Goal: Task Accomplishment & Management: Use online tool/utility

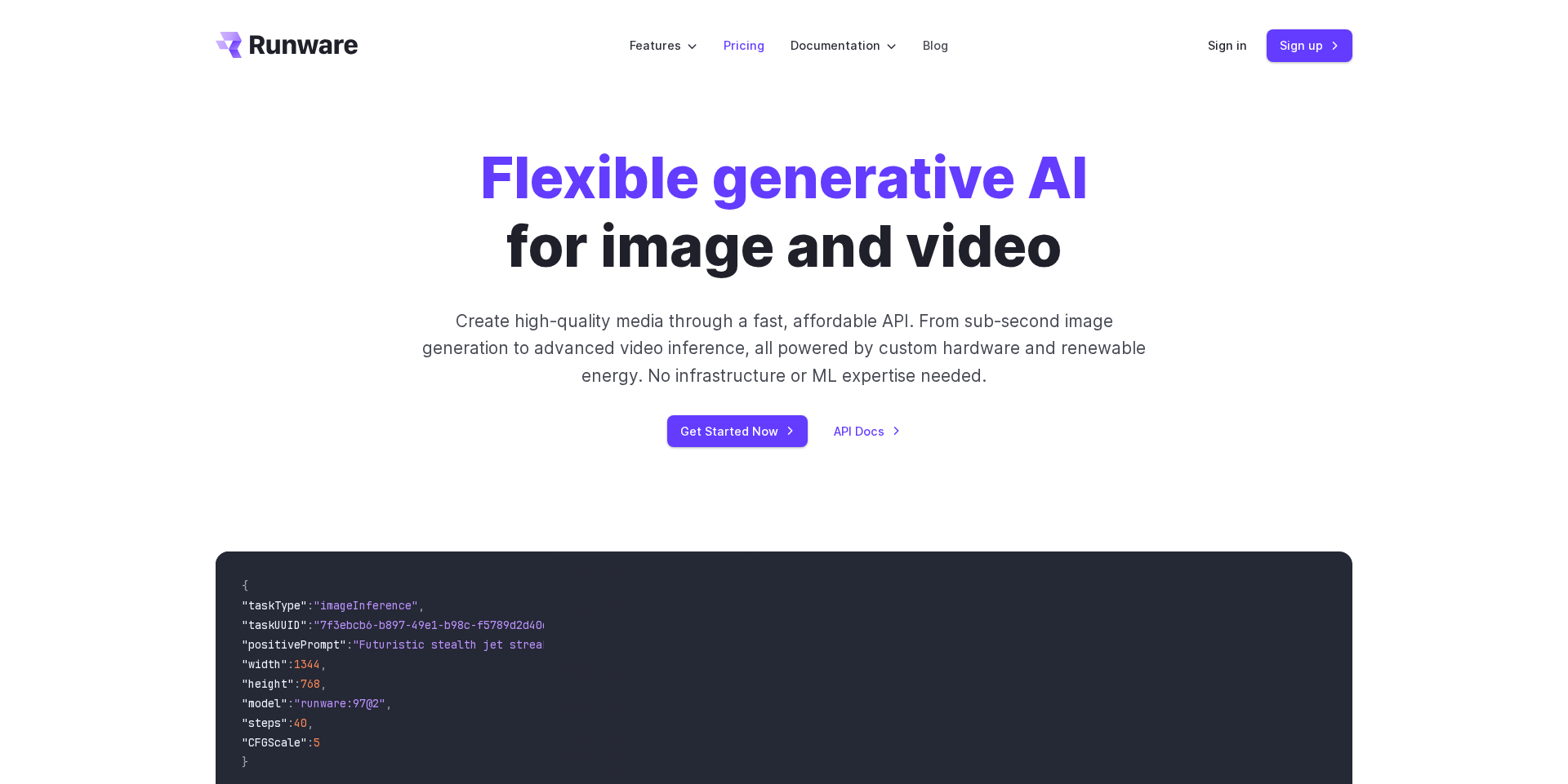
click at [743, 45] on link "Pricing" at bounding box center [744, 45] width 40 height 18
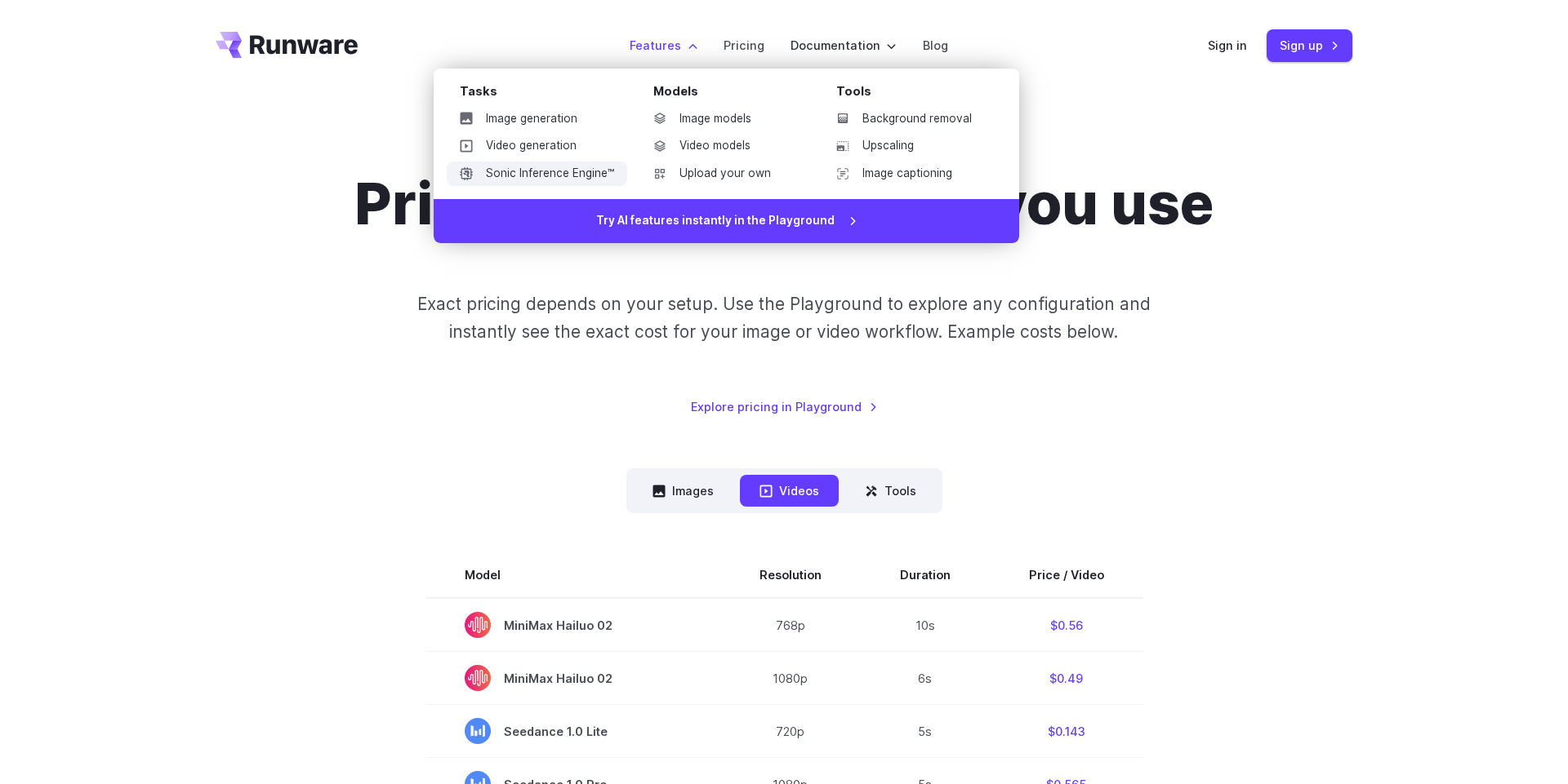
click at [551, 176] on link "Sonic Inference Engine™" at bounding box center [536, 174] width 180 height 25
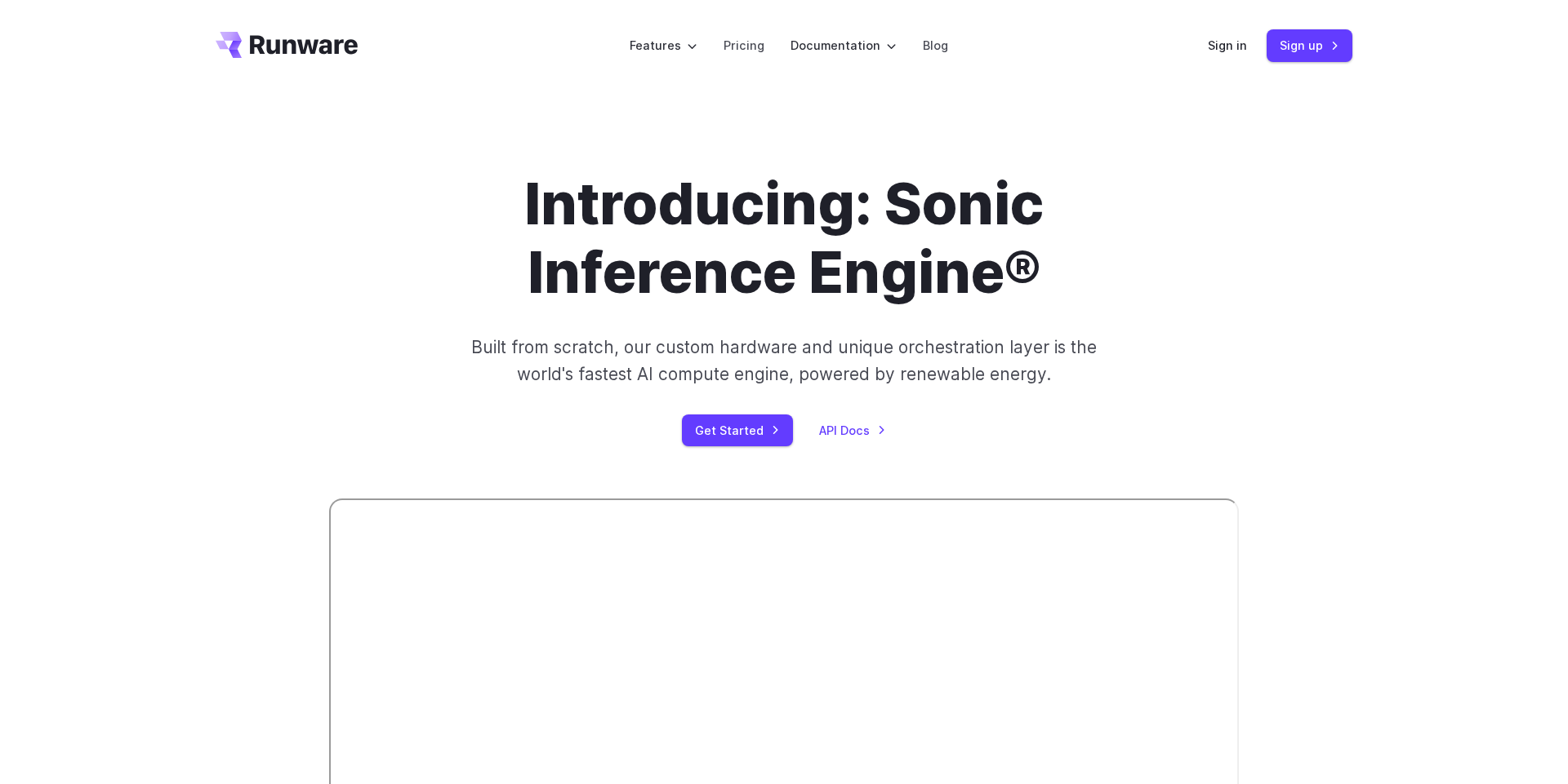
click at [332, 41] on icon "Go to /" at bounding box center [287, 45] width 142 height 26
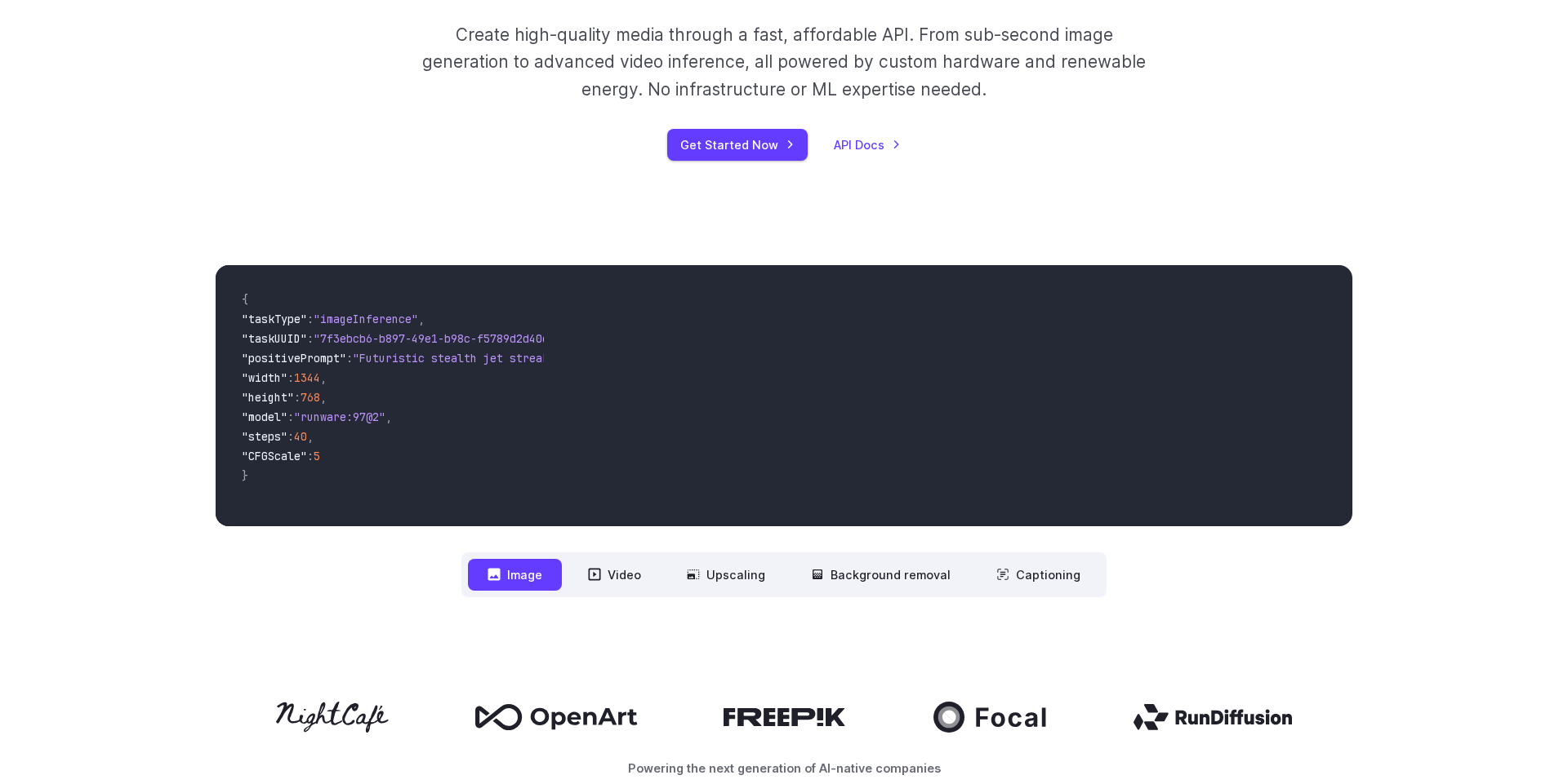
scroll to position [508, 0]
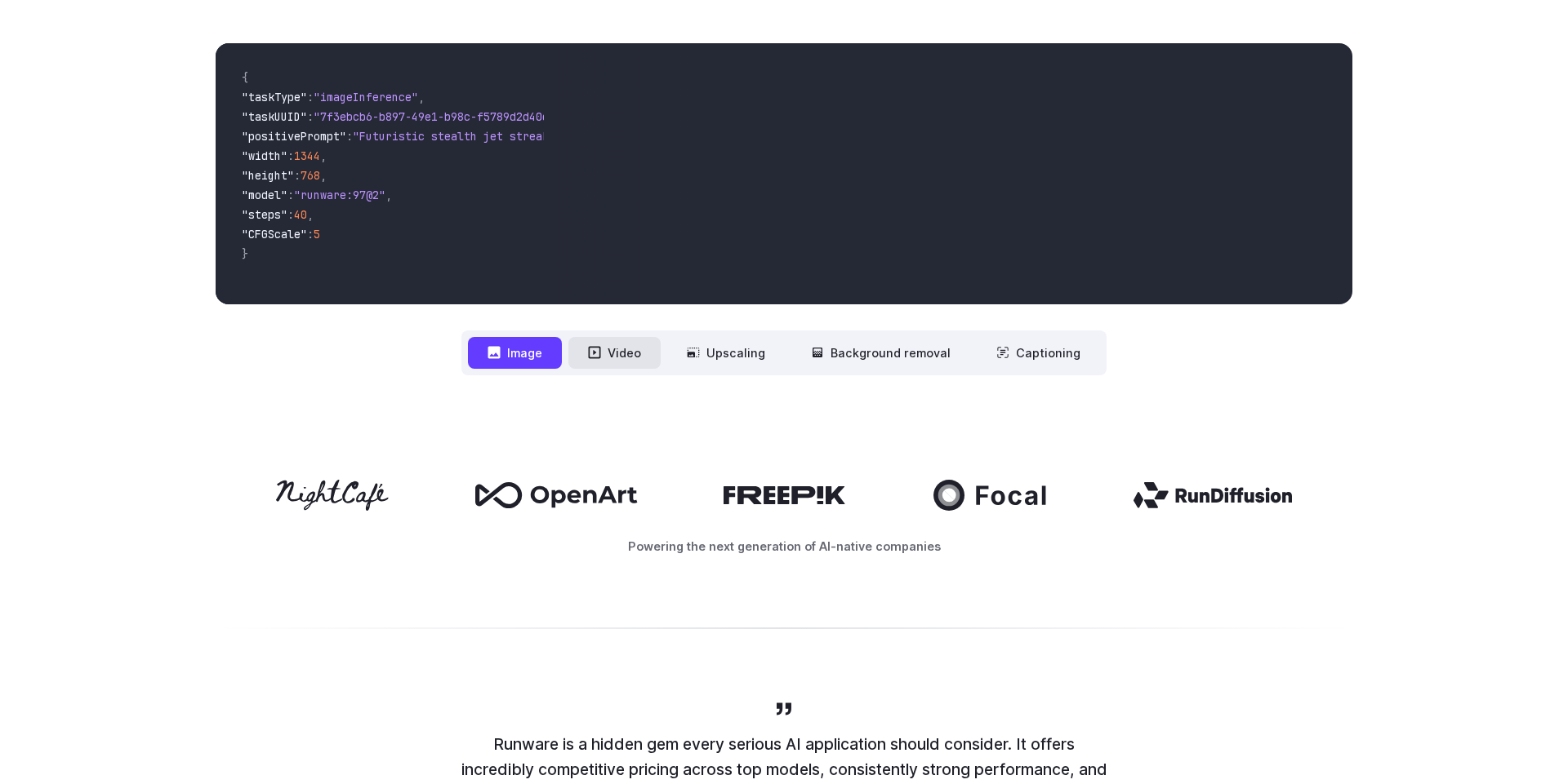
click at [612, 347] on button "Video" at bounding box center [614, 352] width 92 height 32
click at [704, 349] on button "Upscaling" at bounding box center [726, 352] width 118 height 32
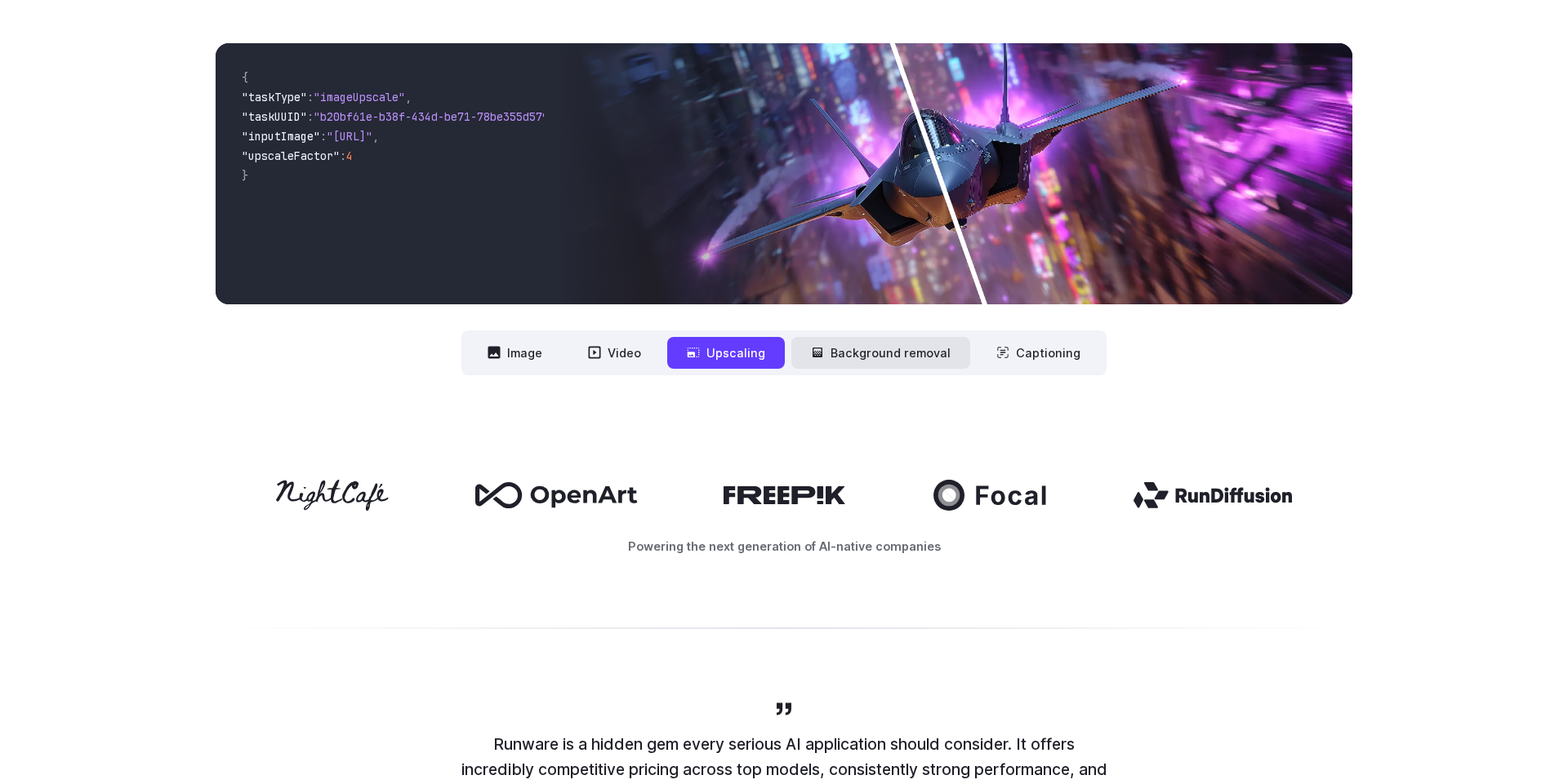
click at [801, 364] on button "Background removal" at bounding box center [880, 352] width 179 height 32
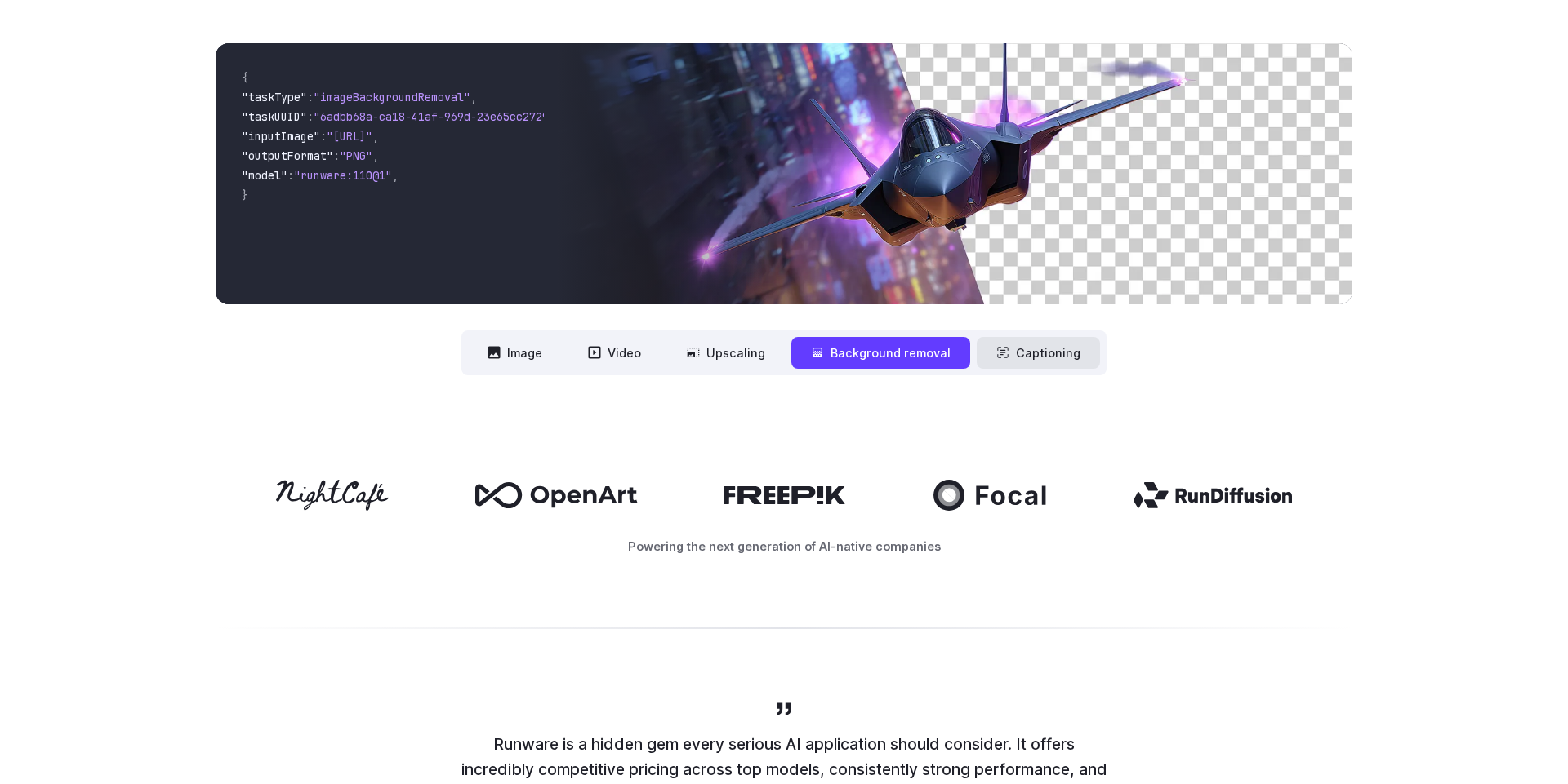
click at [1007, 354] on button "Captioning" at bounding box center [1039, 352] width 123 height 32
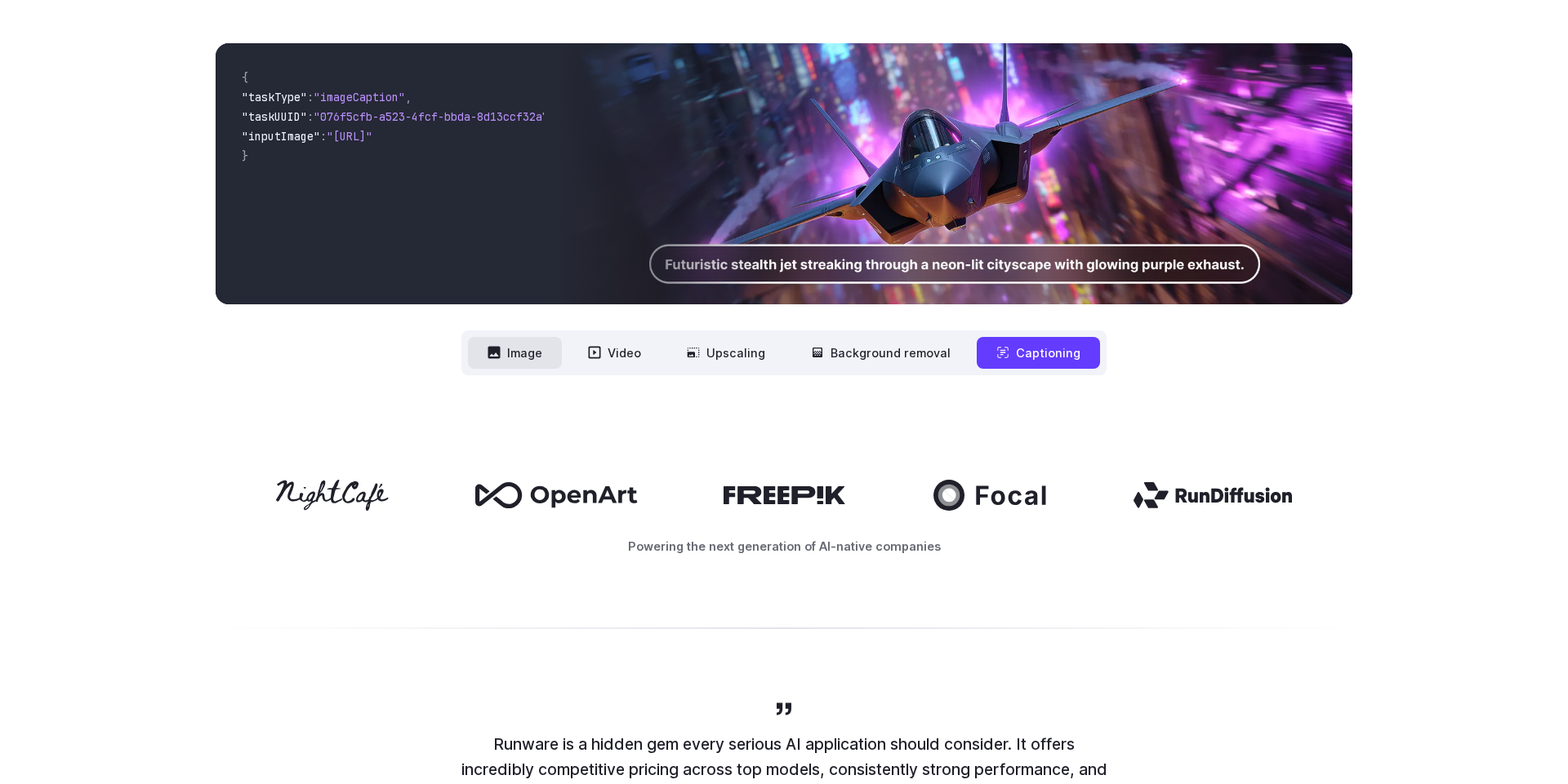
click at [497, 353] on icon at bounding box center [494, 353] width 12 height 12
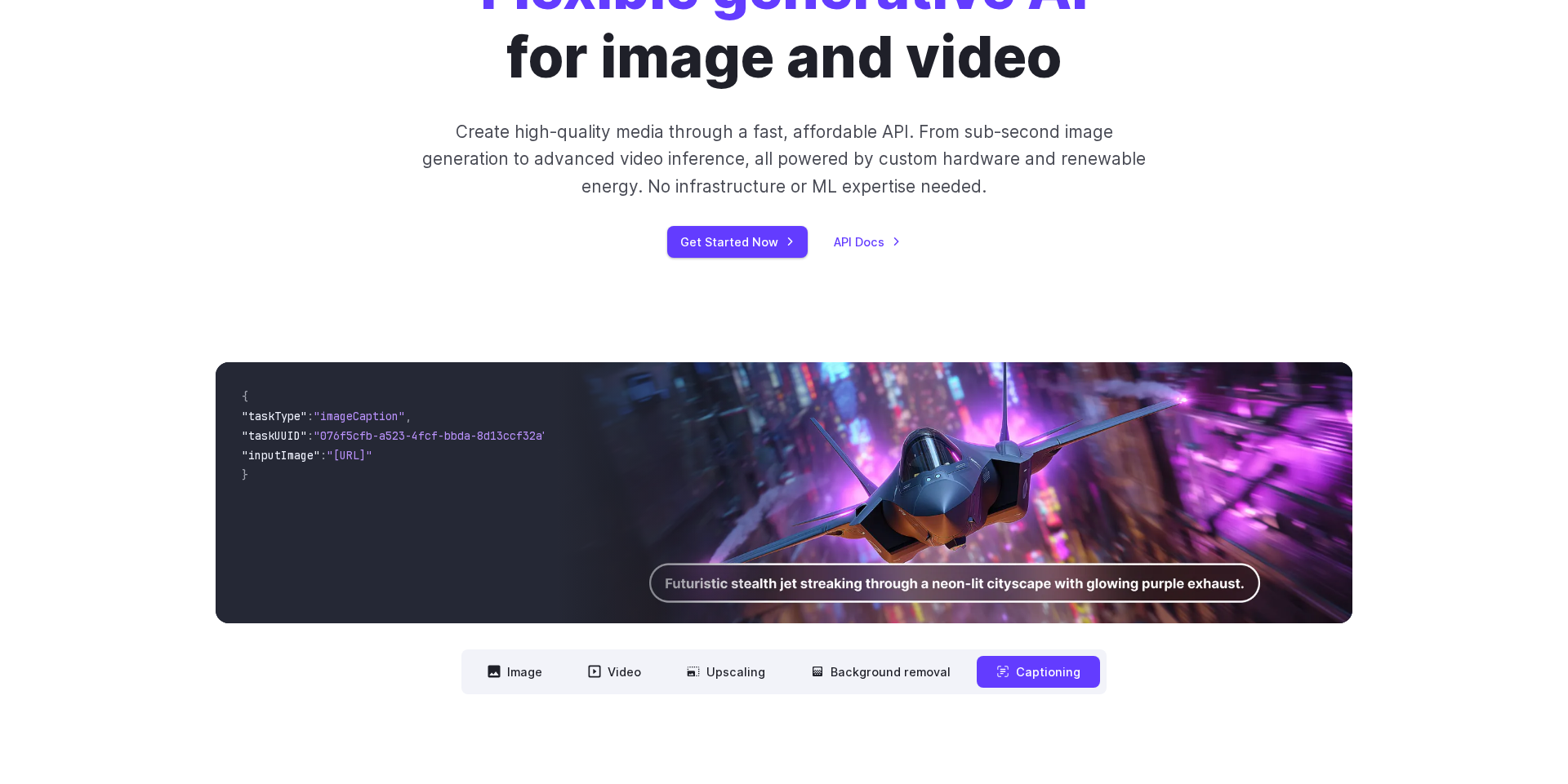
scroll to position [0, 0]
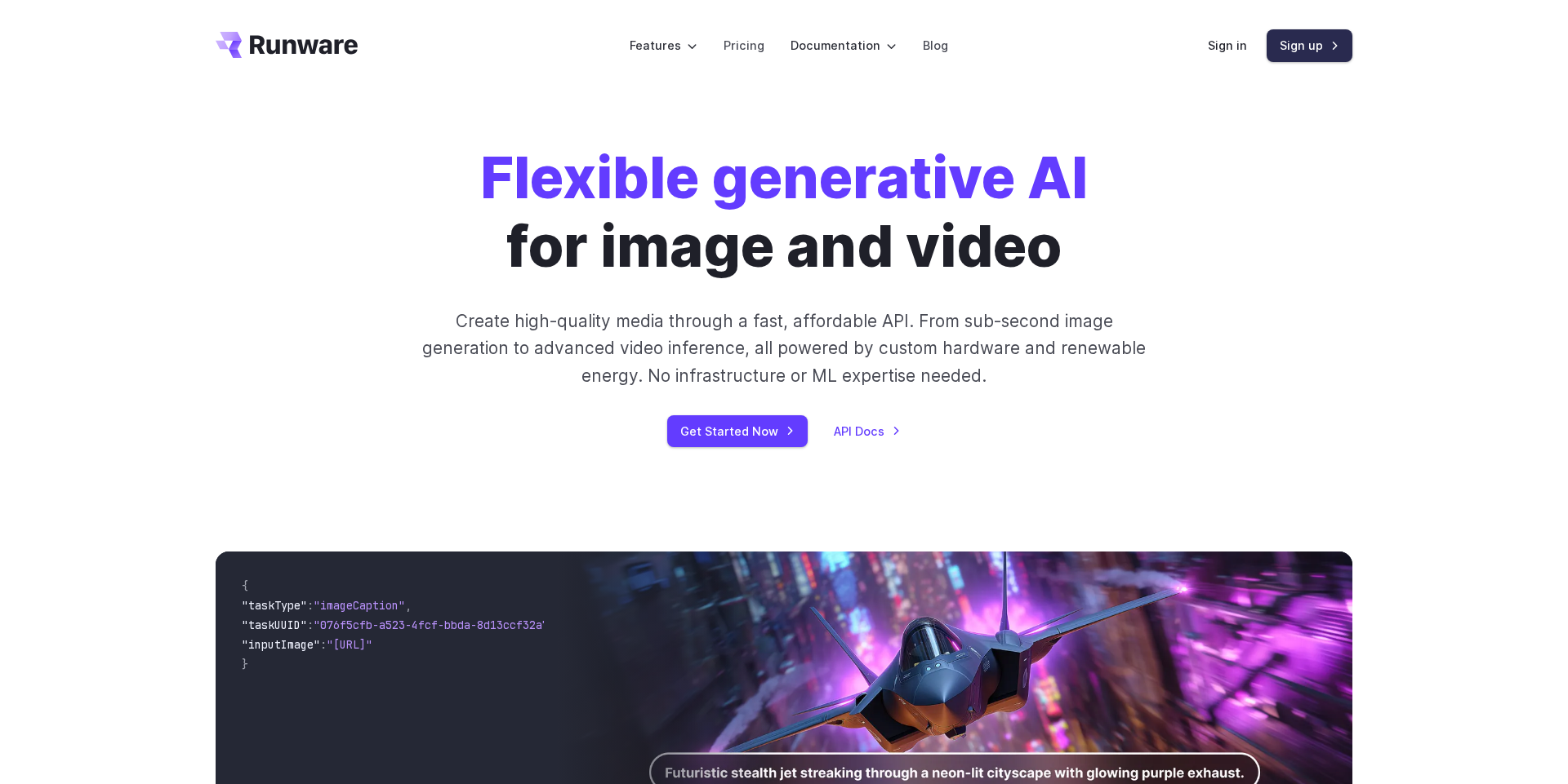
click at [1307, 40] on link "Sign up" at bounding box center [1309, 45] width 85 height 32
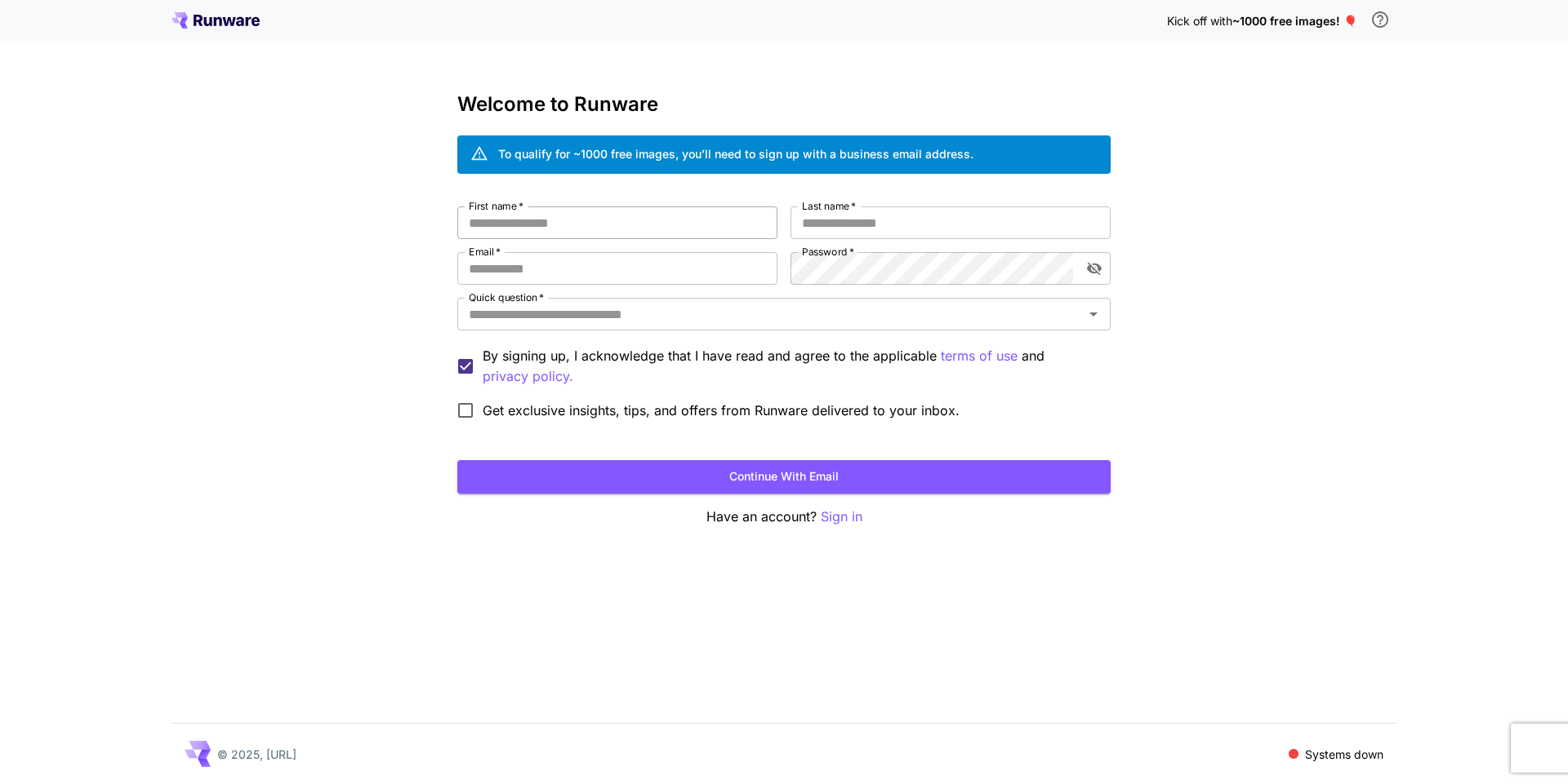
click at [575, 219] on input "First name   *" at bounding box center [617, 222] width 320 height 33
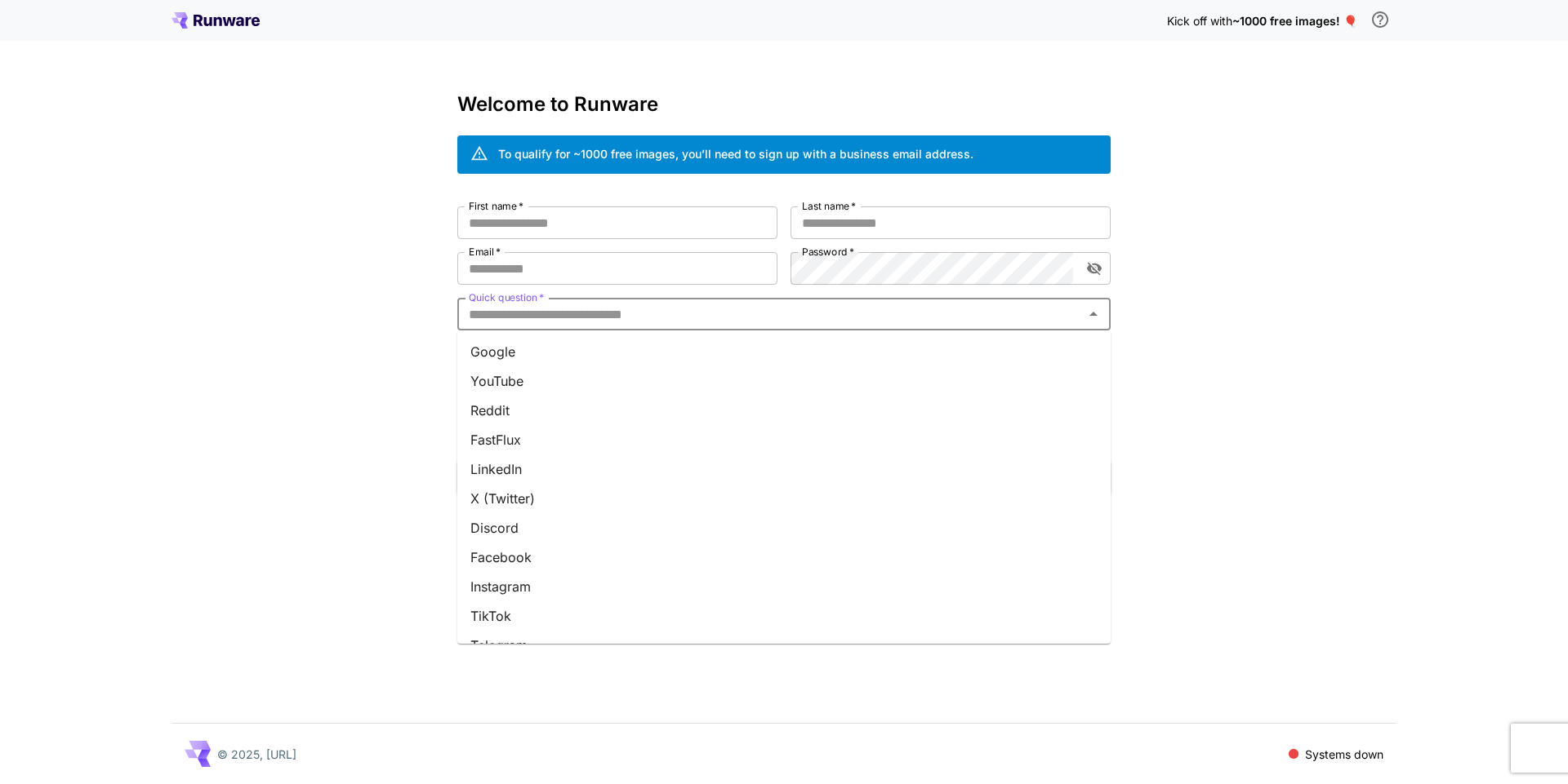
click at [692, 312] on input "Quick question   *" at bounding box center [770, 314] width 616 height 23
click at [540, 593] on li "Team invite" at bounding box center [784, 592] width 653 height 29
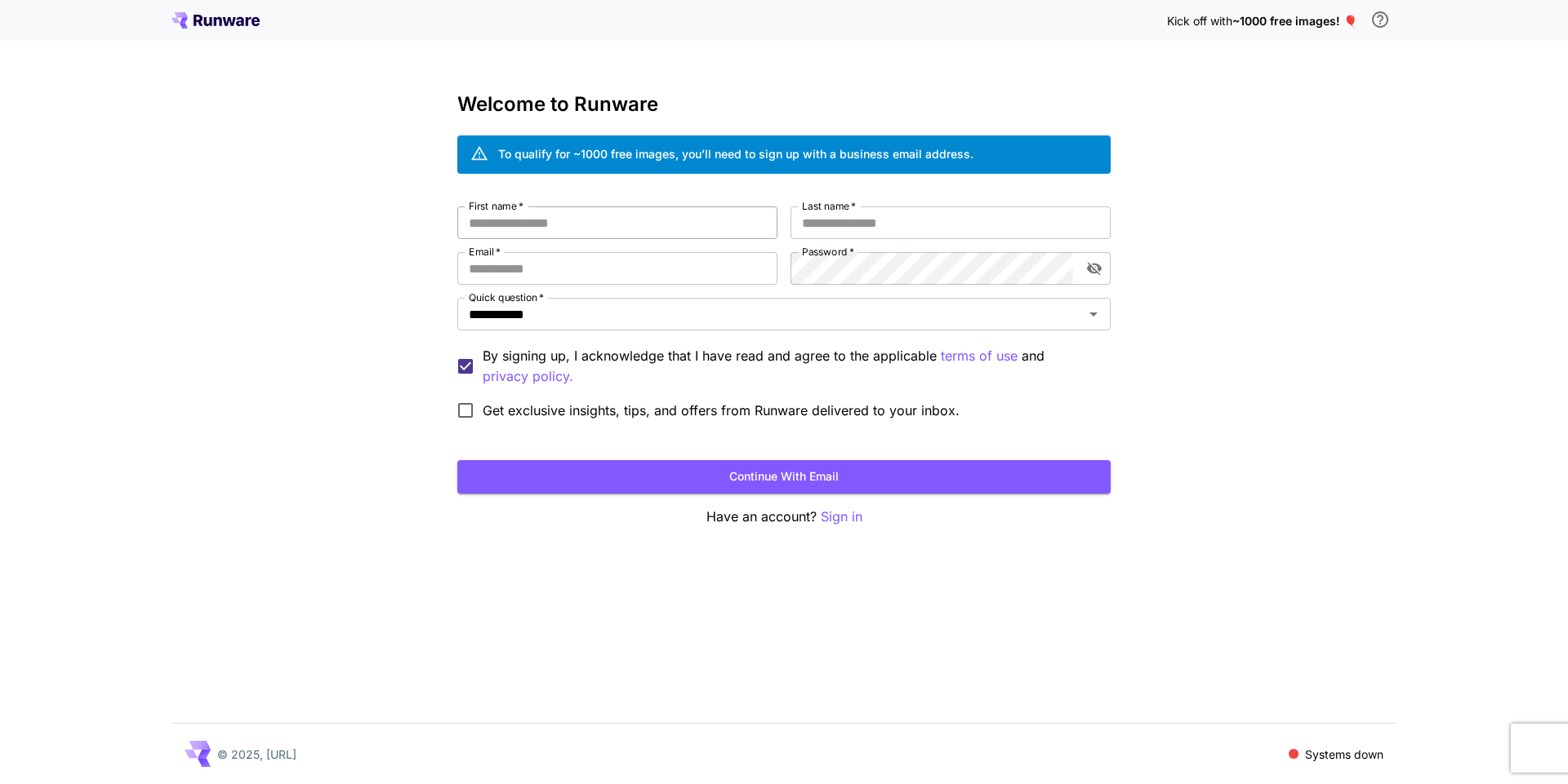
click at [509, 230] on input "First name   *" at bounding box center [617, 222] width 320 height 33
type input "**"
type input "********"
type input "*"
type input "**********"
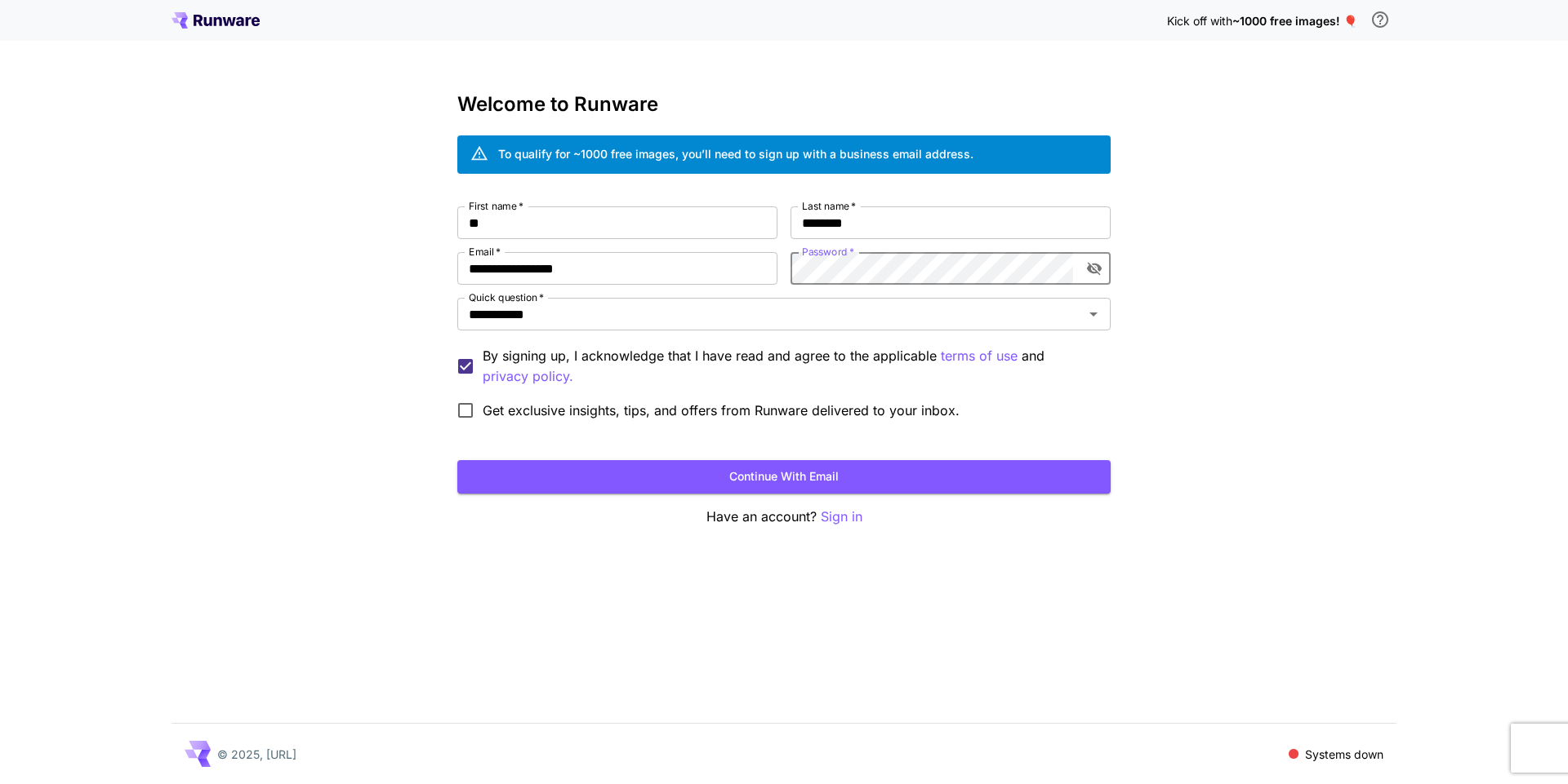
click at [1090, 276] on icon "toggle password visibility" at bounding box center [1094, 268] width 17 height 17
click at [1097, 266] on icon "toggle password visibility" at bounding box center [1094, 268] width 17 height 17
click at [1098, 267] on icon "toggle password visibility" at bounding box center [1094, 269] width 15 height 13
click at [1098, 267] on icon "toggle password visibility" at bounding box center [1094, 269] width 15 height 11
click at [733, 472] on button "Continue with email" at bounding box center [784, 477] width 653 height 33
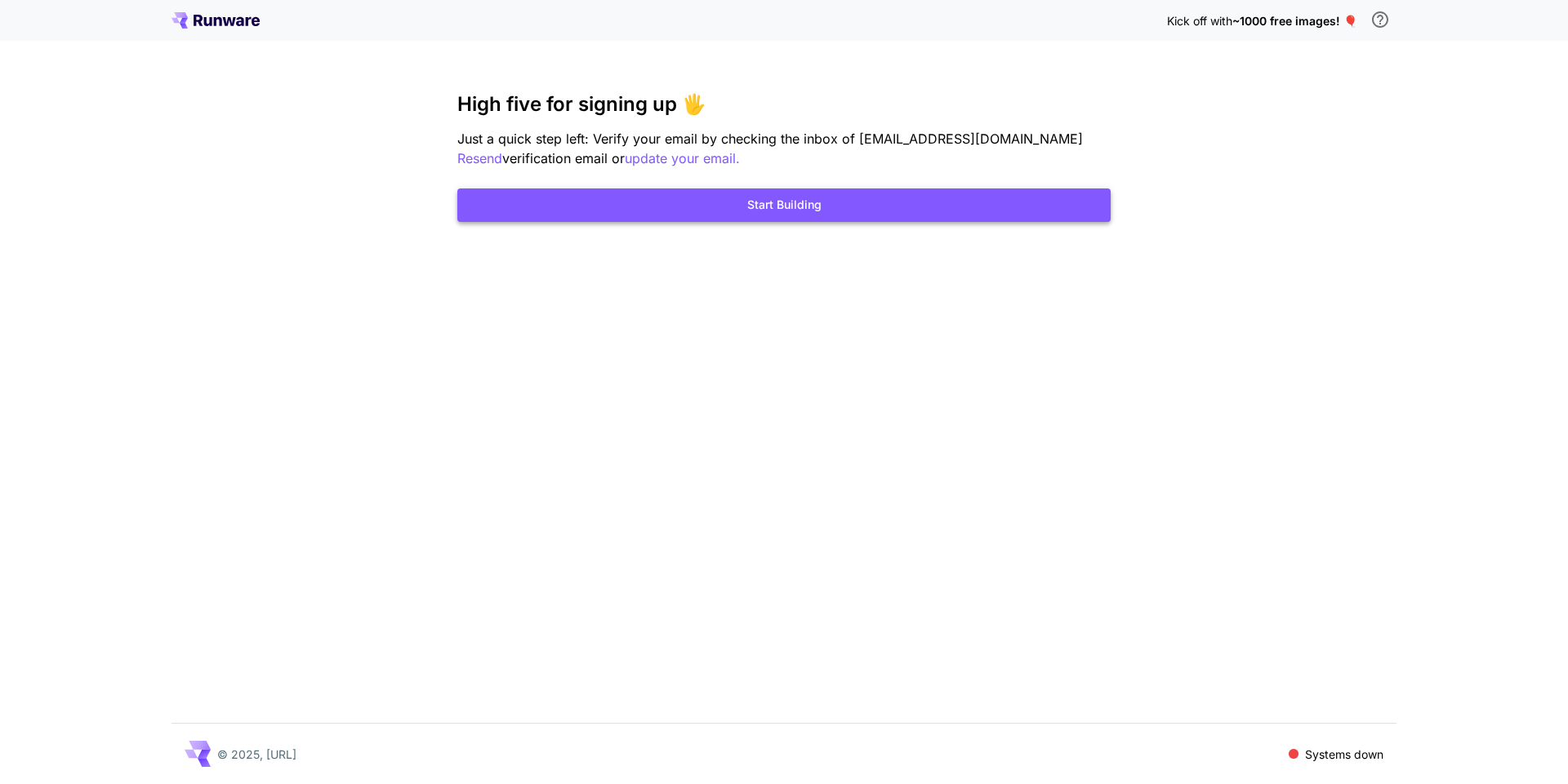
click at [748, 206] on button "Start Building" at bounding box center [784, 205] width 653 height 33
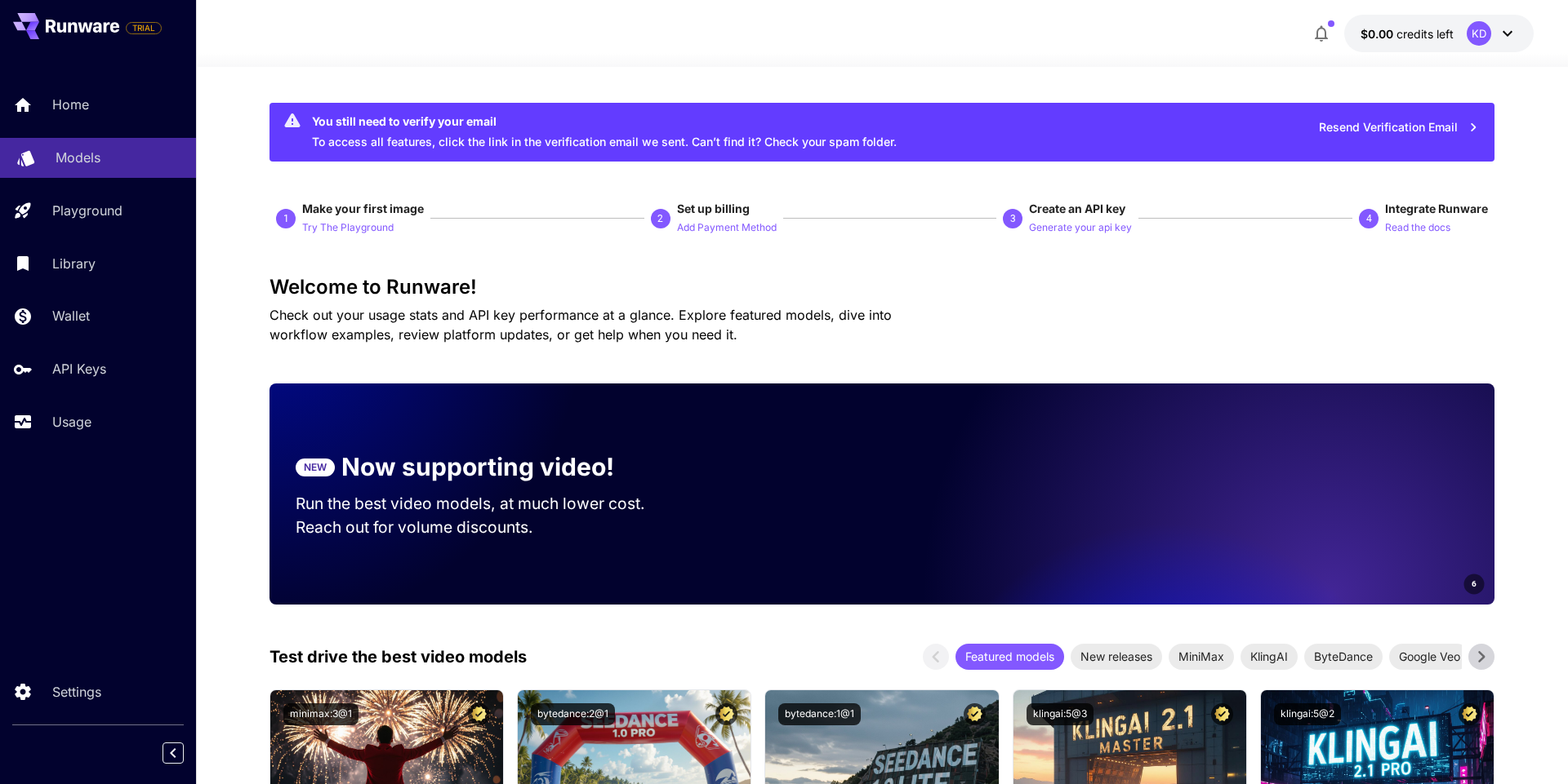
click at [91, 165] on p "Models" at bounding box center [77, 157] width 45 height 19
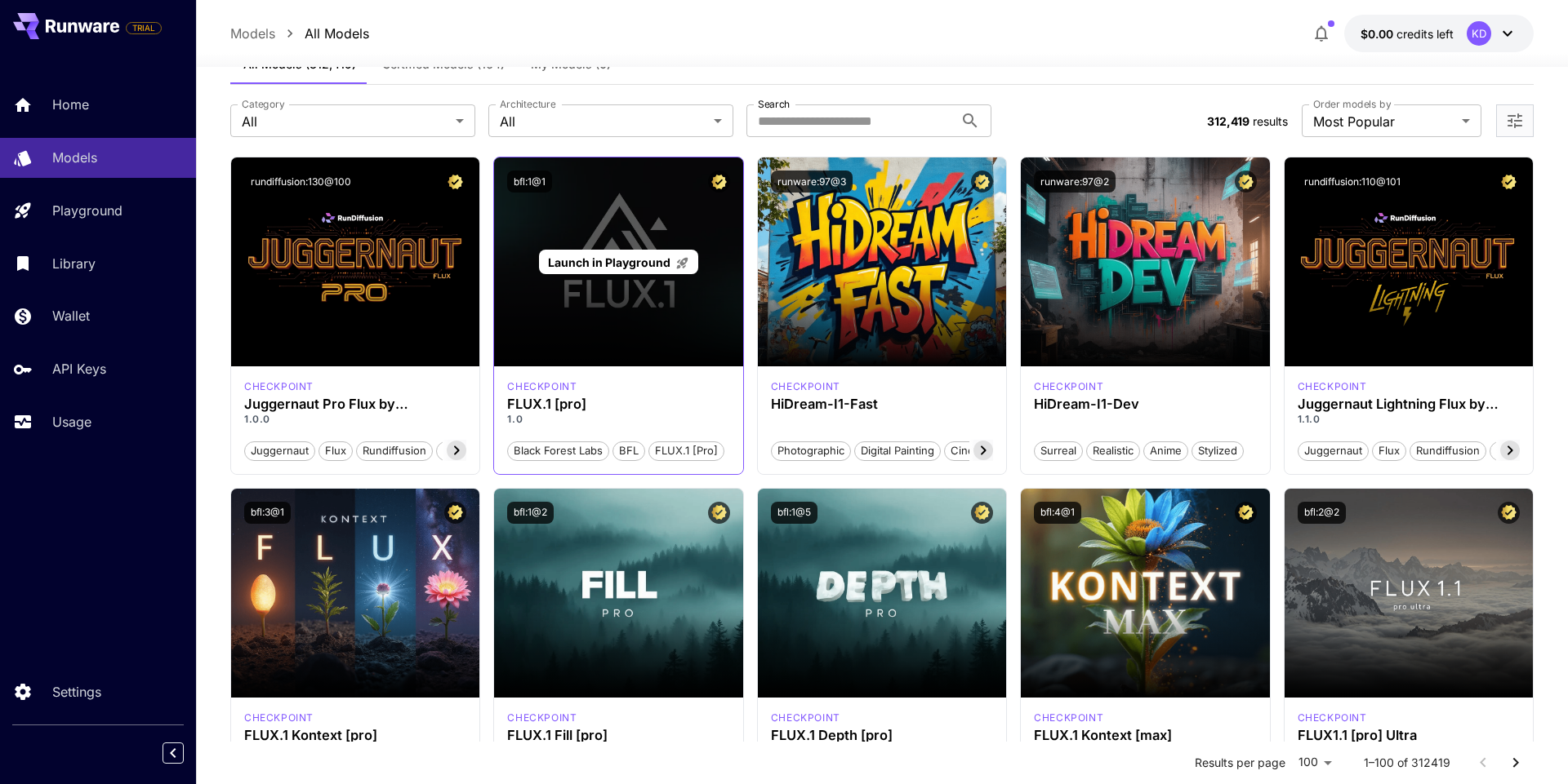
scroll to position [62, 0]
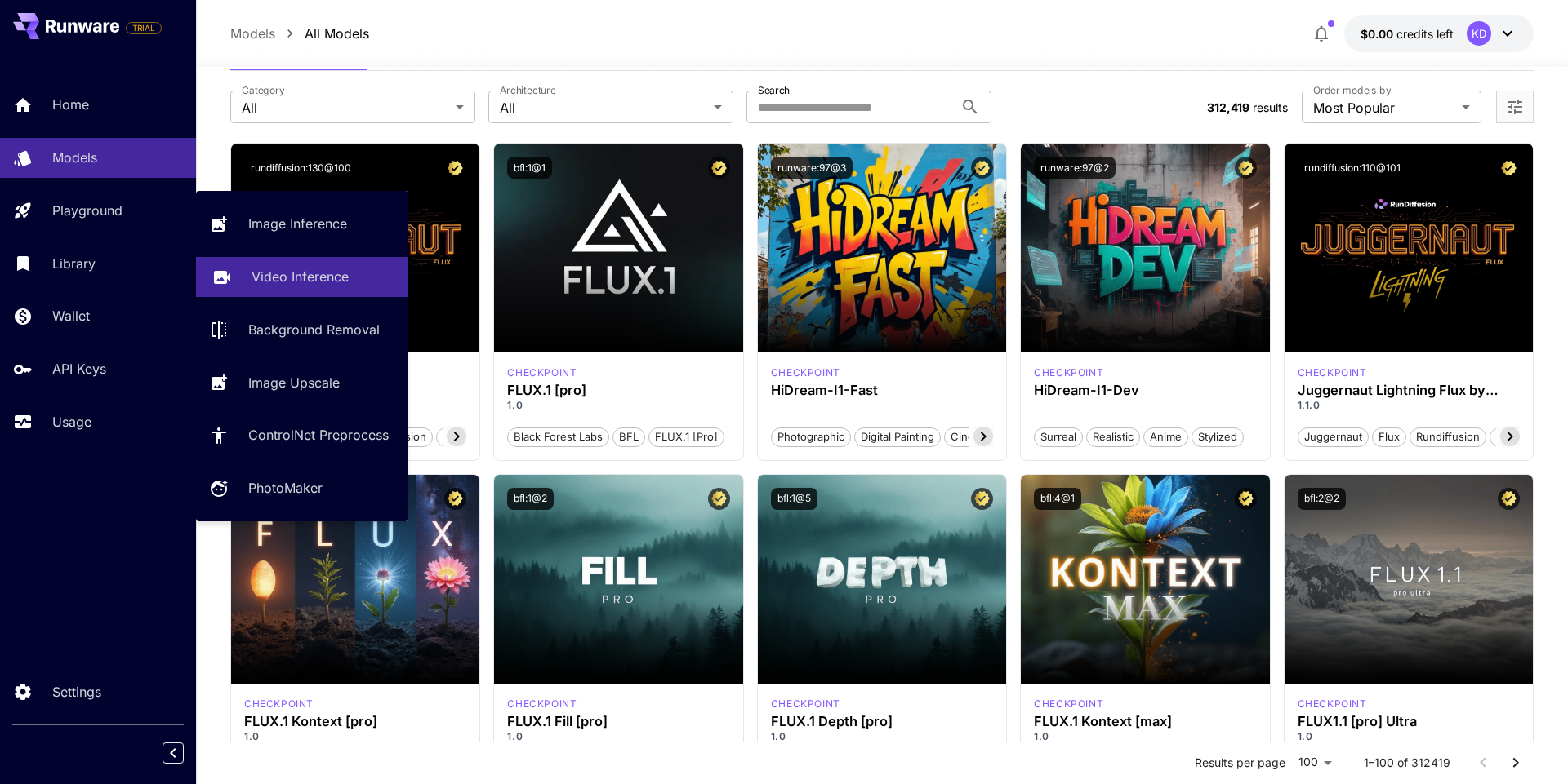
click at [291, 271] on p "Video Inference" at bounding box center [300, 277] width 97 height 19
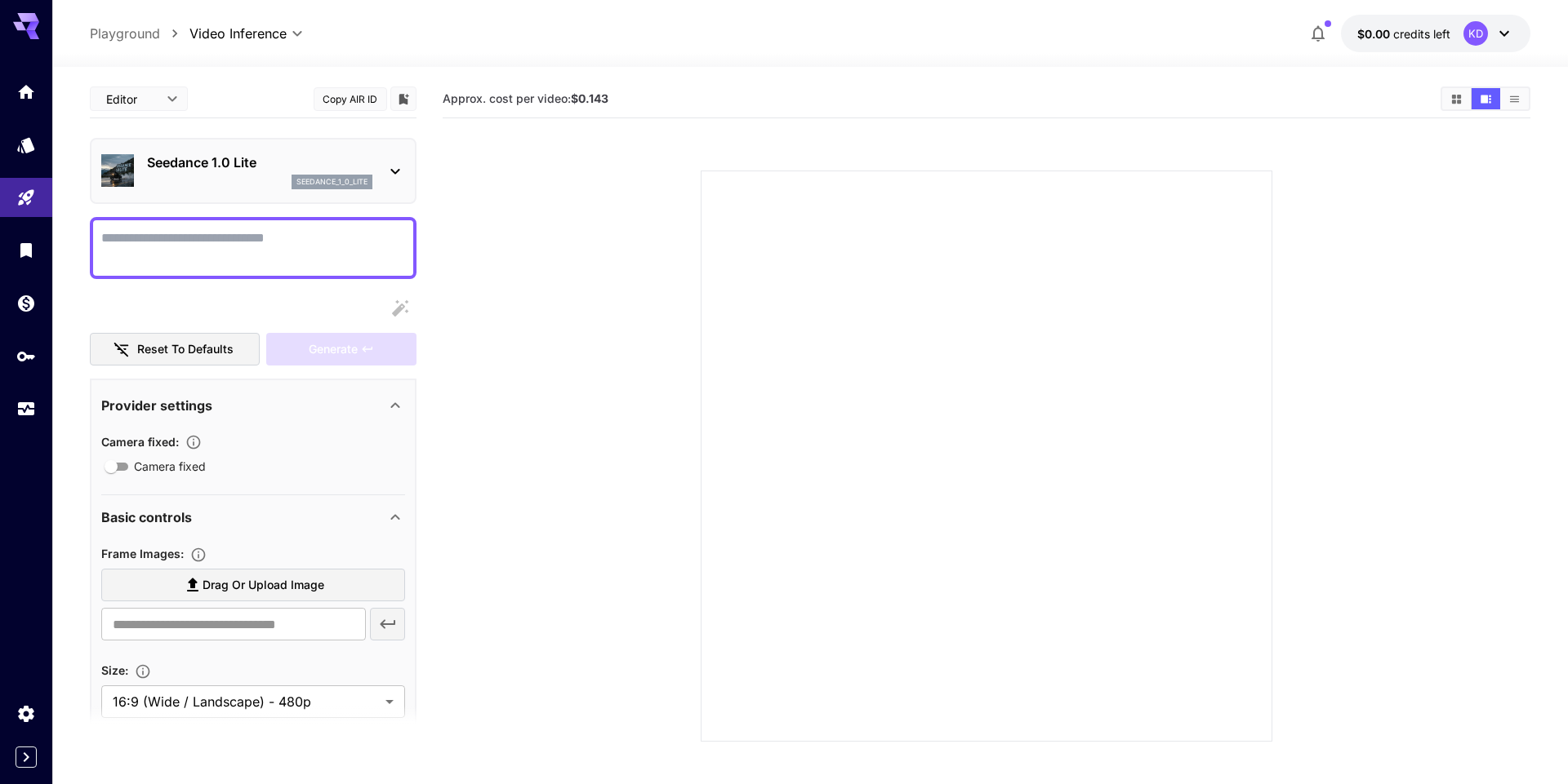
click at [273, 199] on div "Seedance 1.0 Lite seedance_1_0_lite" at bounding box center [252, 171] width 326 height 66
click at [264, 185] on div "seedance_1_0_lite" at bounding box center [259, 182] width 225 height 15
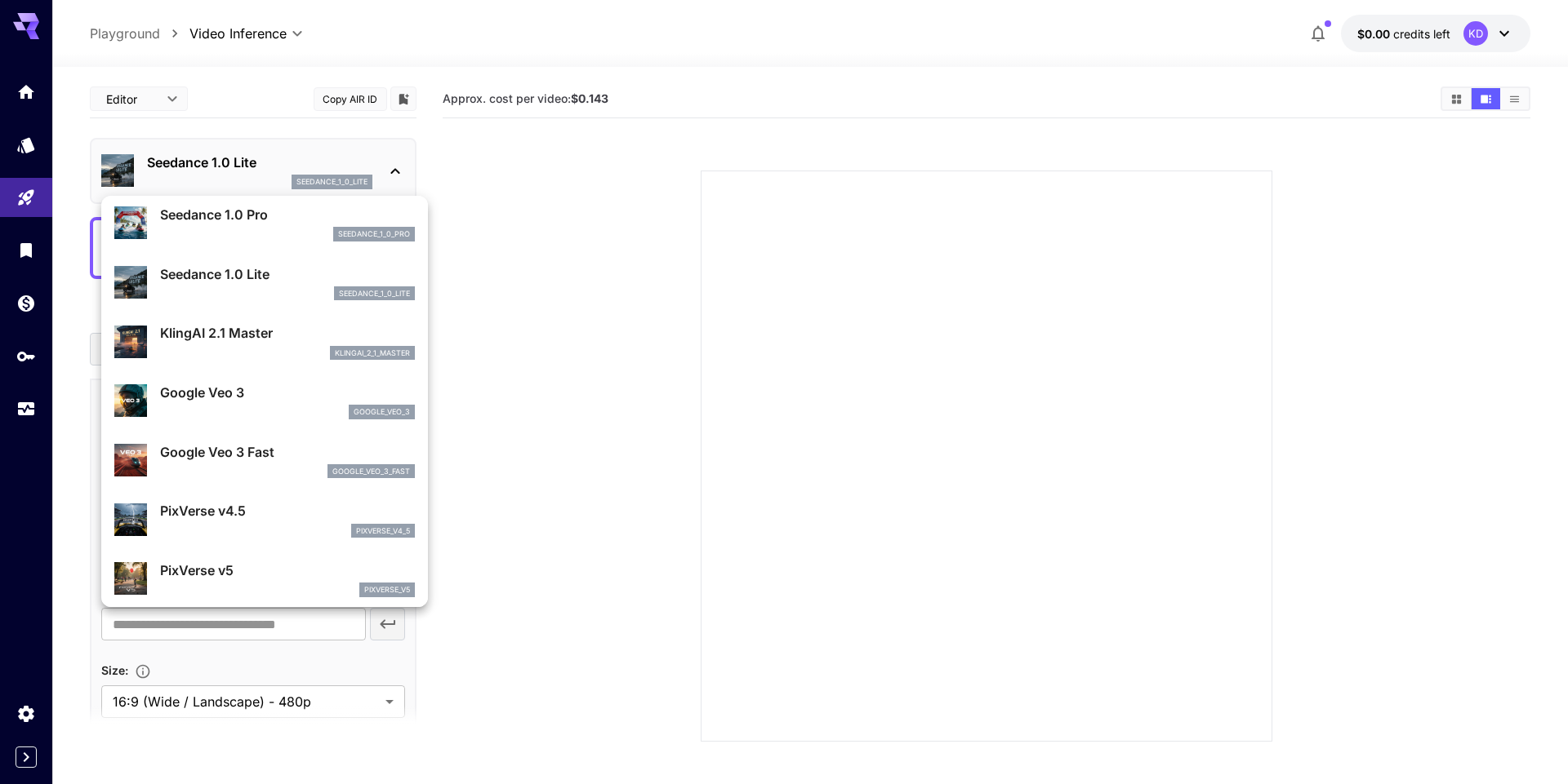
scroll to position [108, 0]
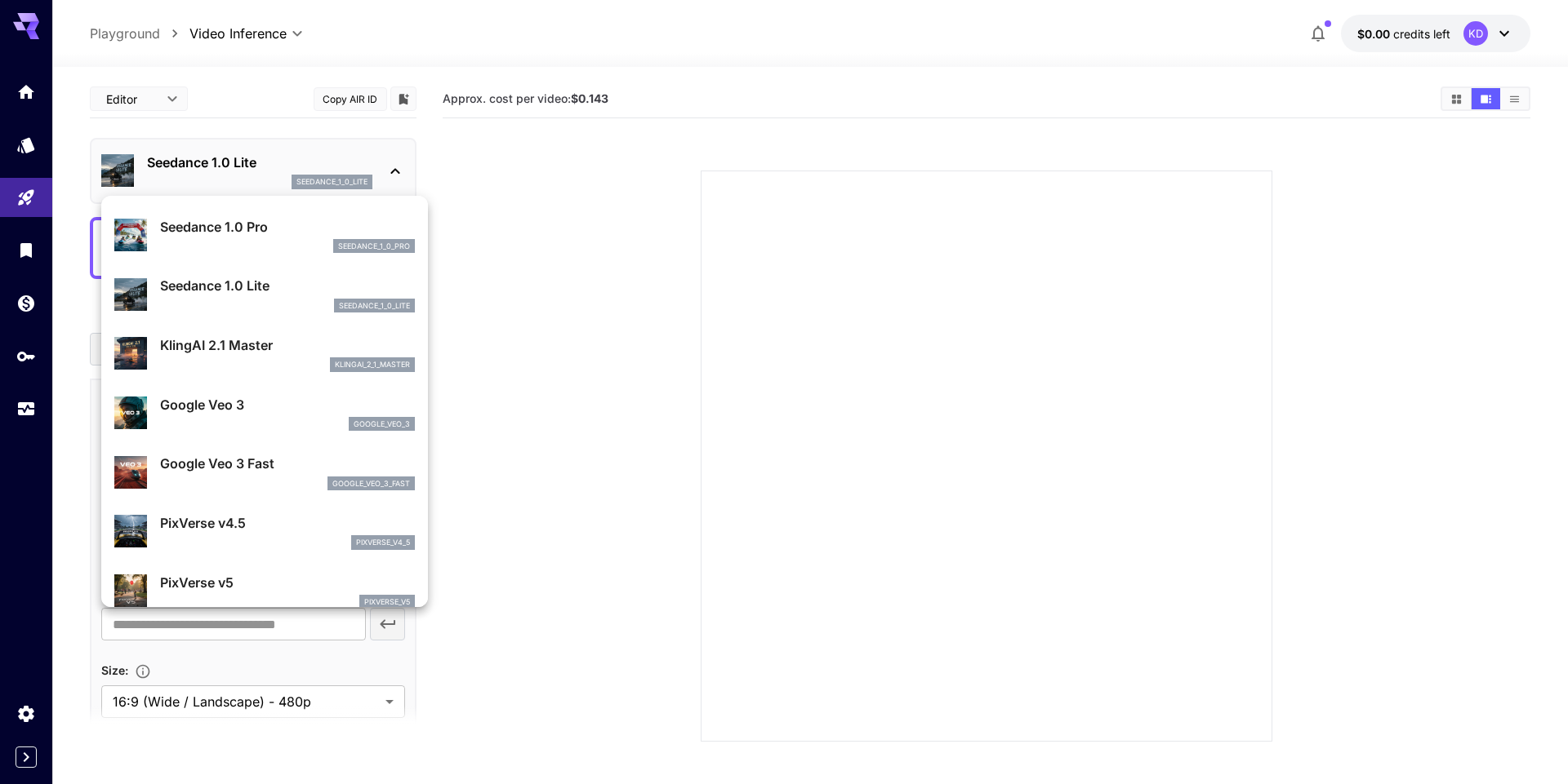
click at [268, 398] on p "Google Veo 3" at bounding box center [288, 404] width 255 height 19
type input "**********"
type input "****"
type input "***"
type input "*"
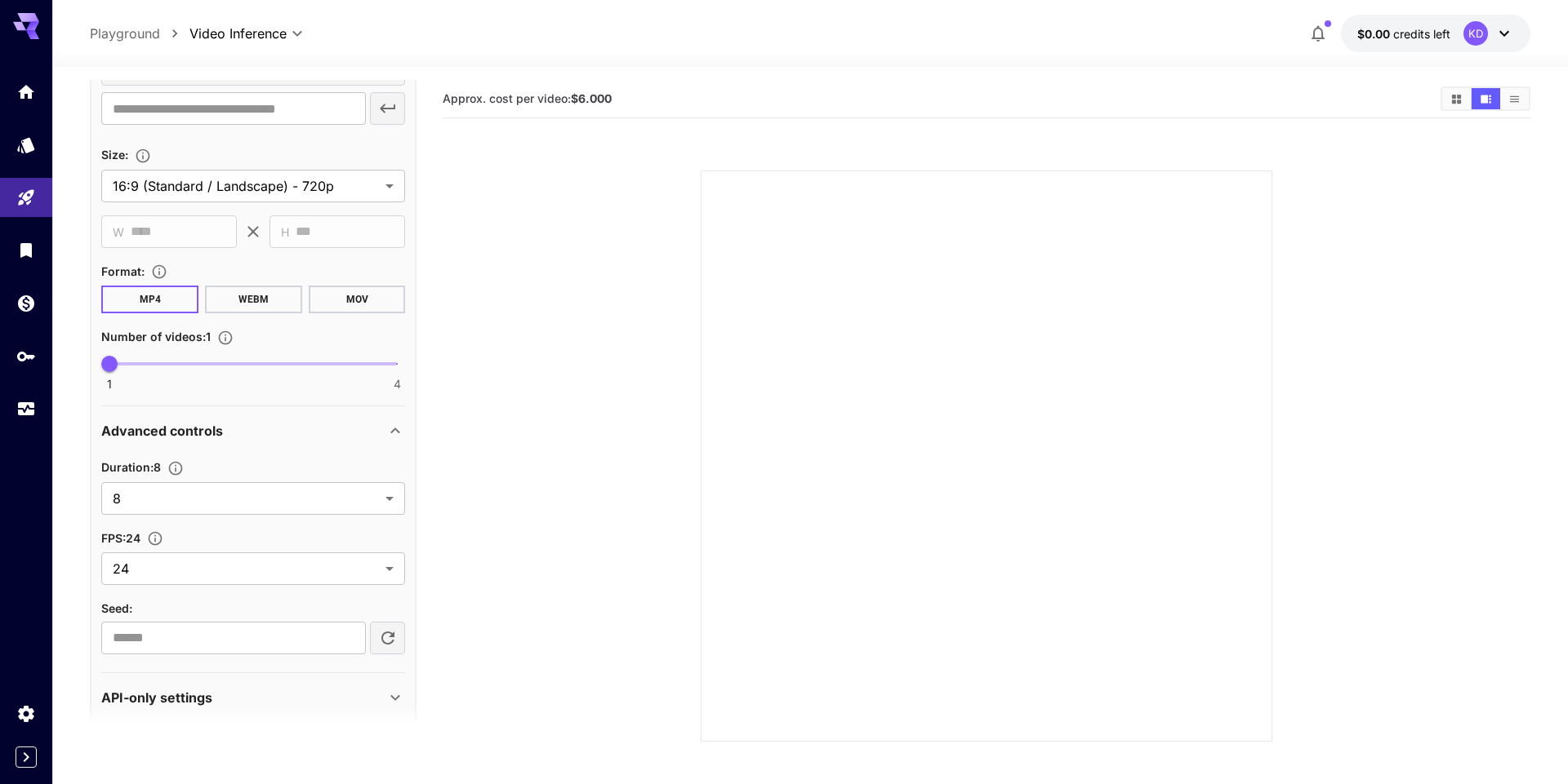
scroll to position [592, 0]
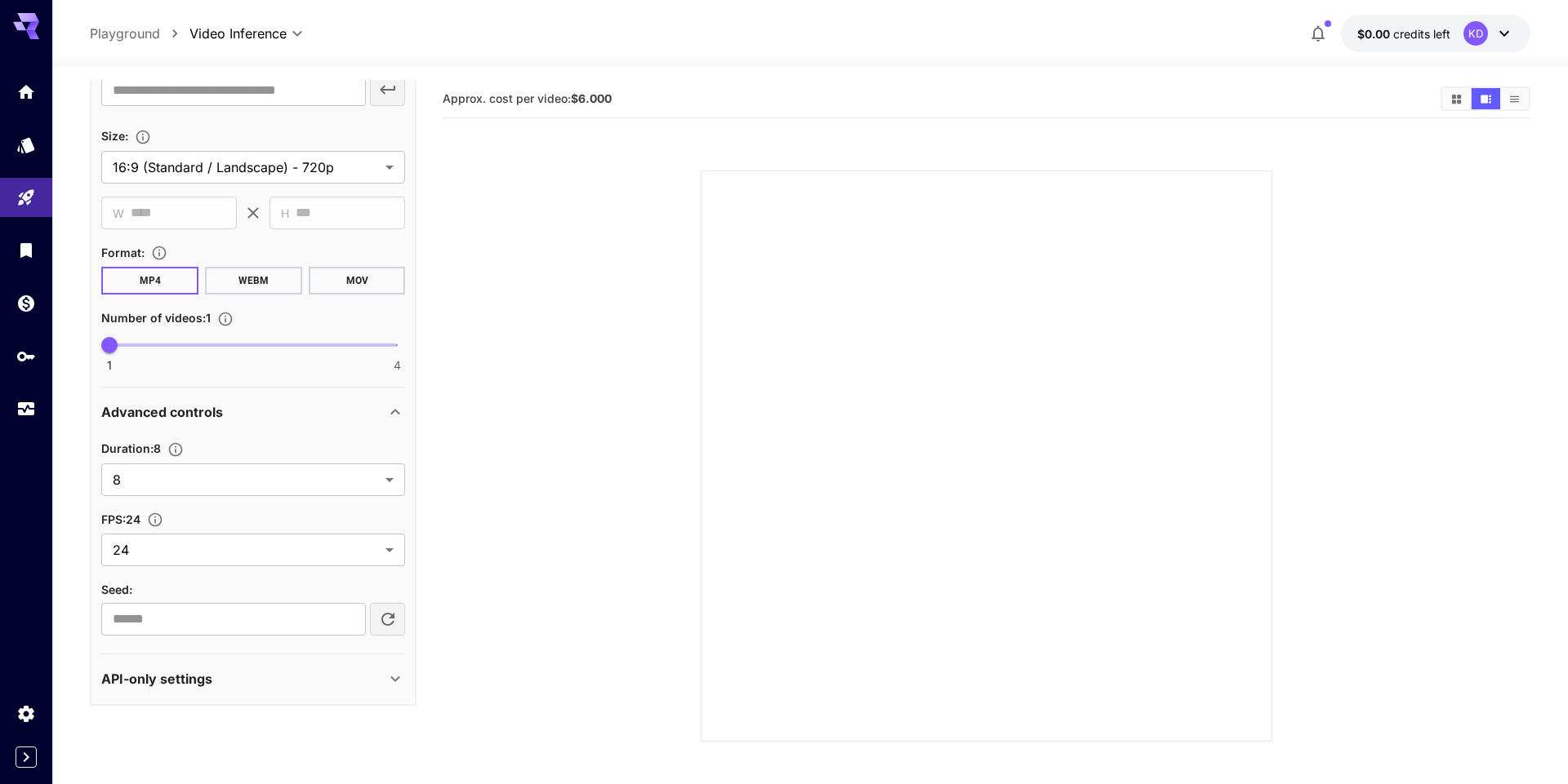
click at [367, 674] on div "API-only settings" at bounding box center [243, 679] width 284 height 19
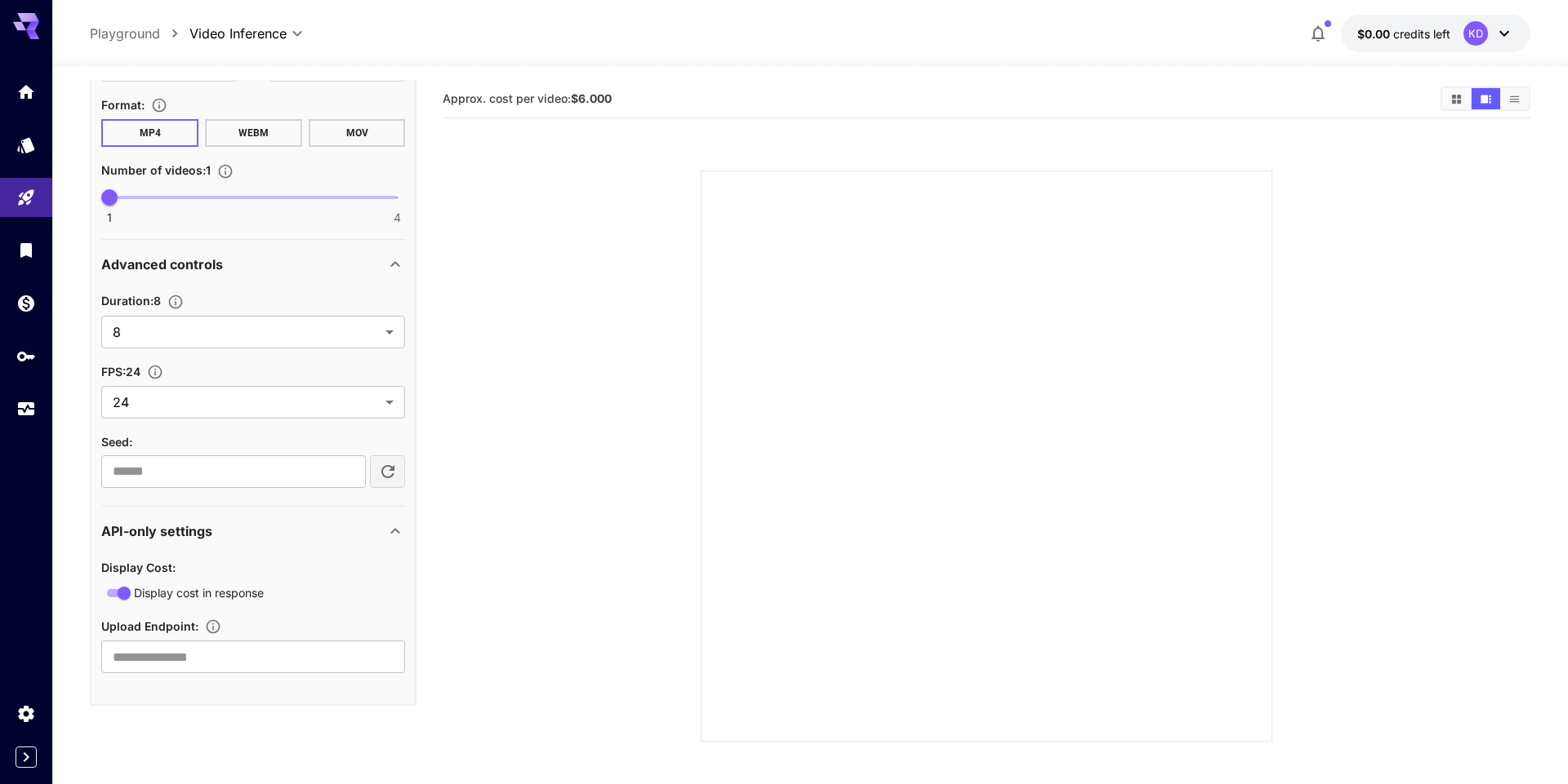
click at [365, 531] on div "API-only settings" at bounding box center [243, 531] width 284 height 19
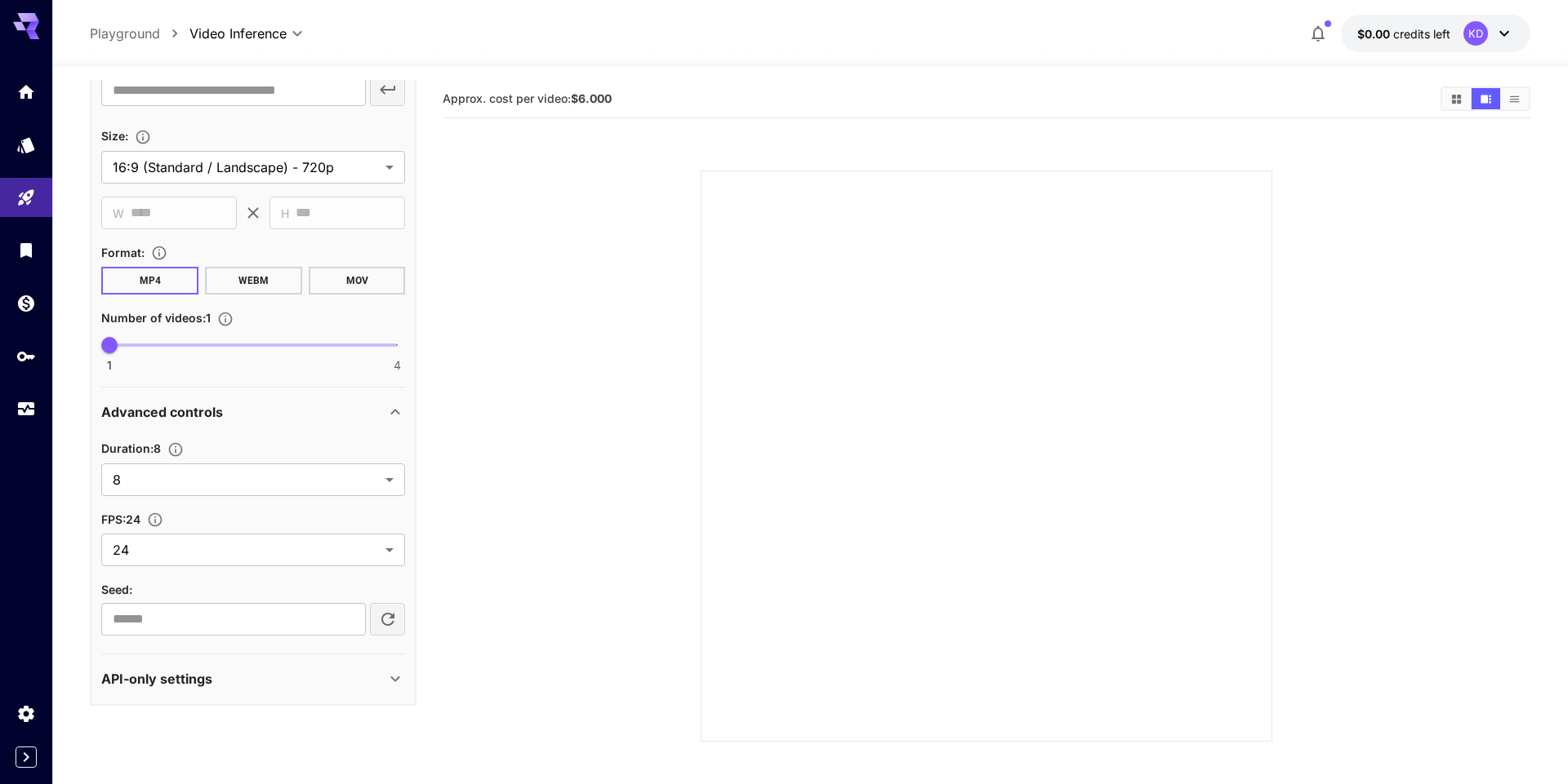
scroll to position [592, 0]
click at [27, 361] on div "API Keys" at bounding box center [33, 380] width 65 height 37
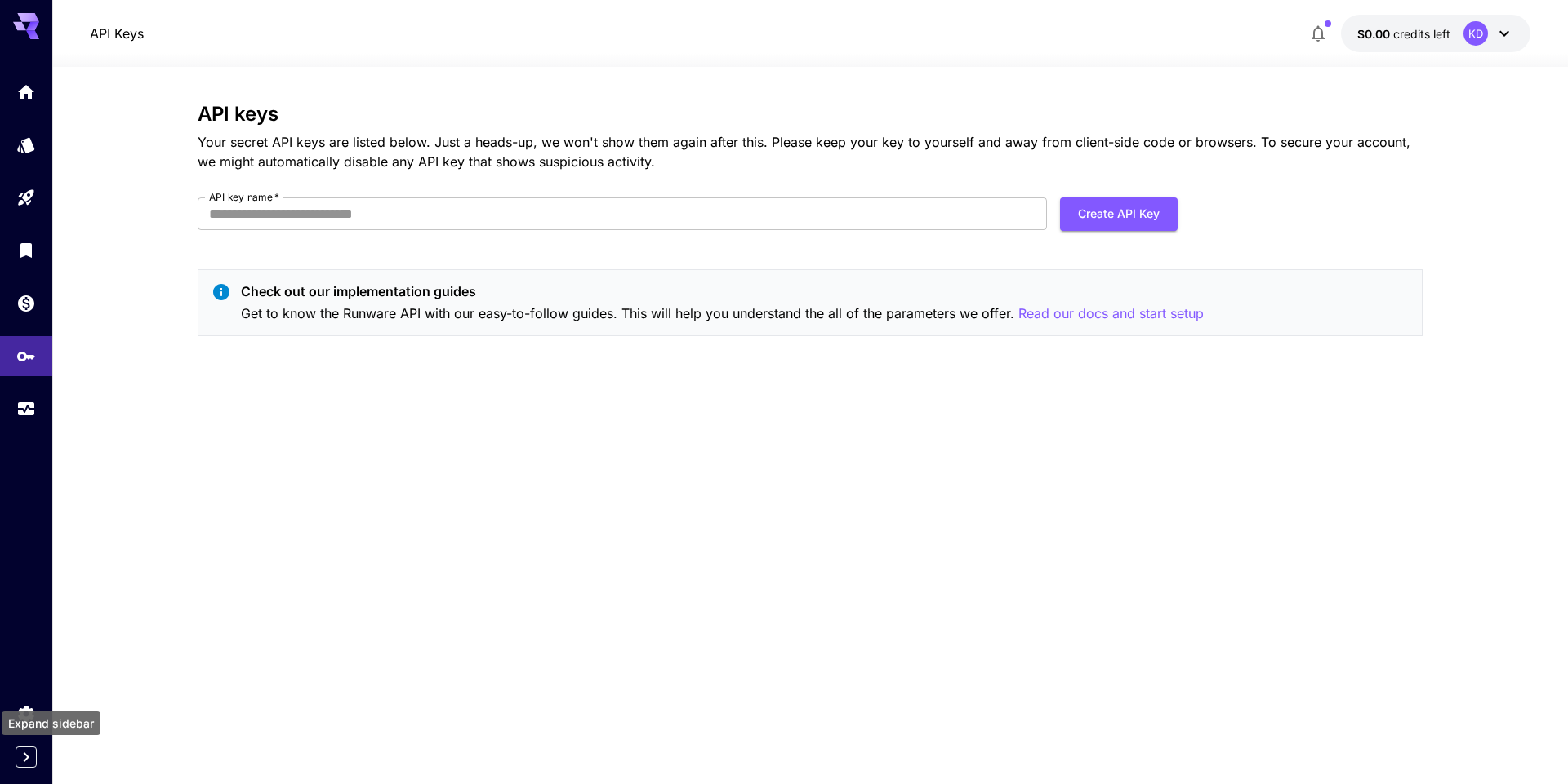
click at [26, 766] on icon "Expand sidebar" at bounding box center [26, 758] width 19 height 19
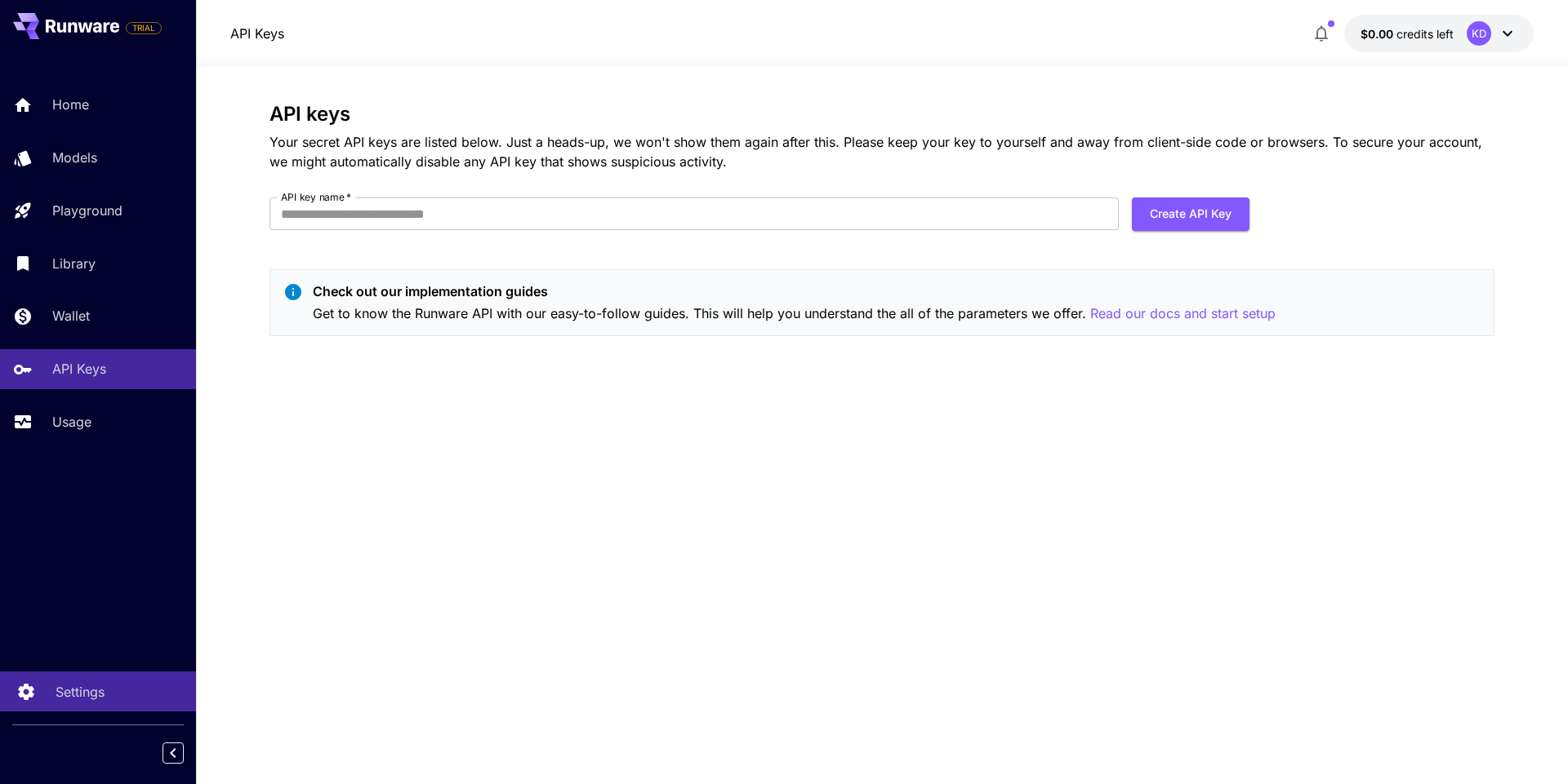
click at [62, 693] on p "Settings" at bounding box center [80, 692] width 49 height 19
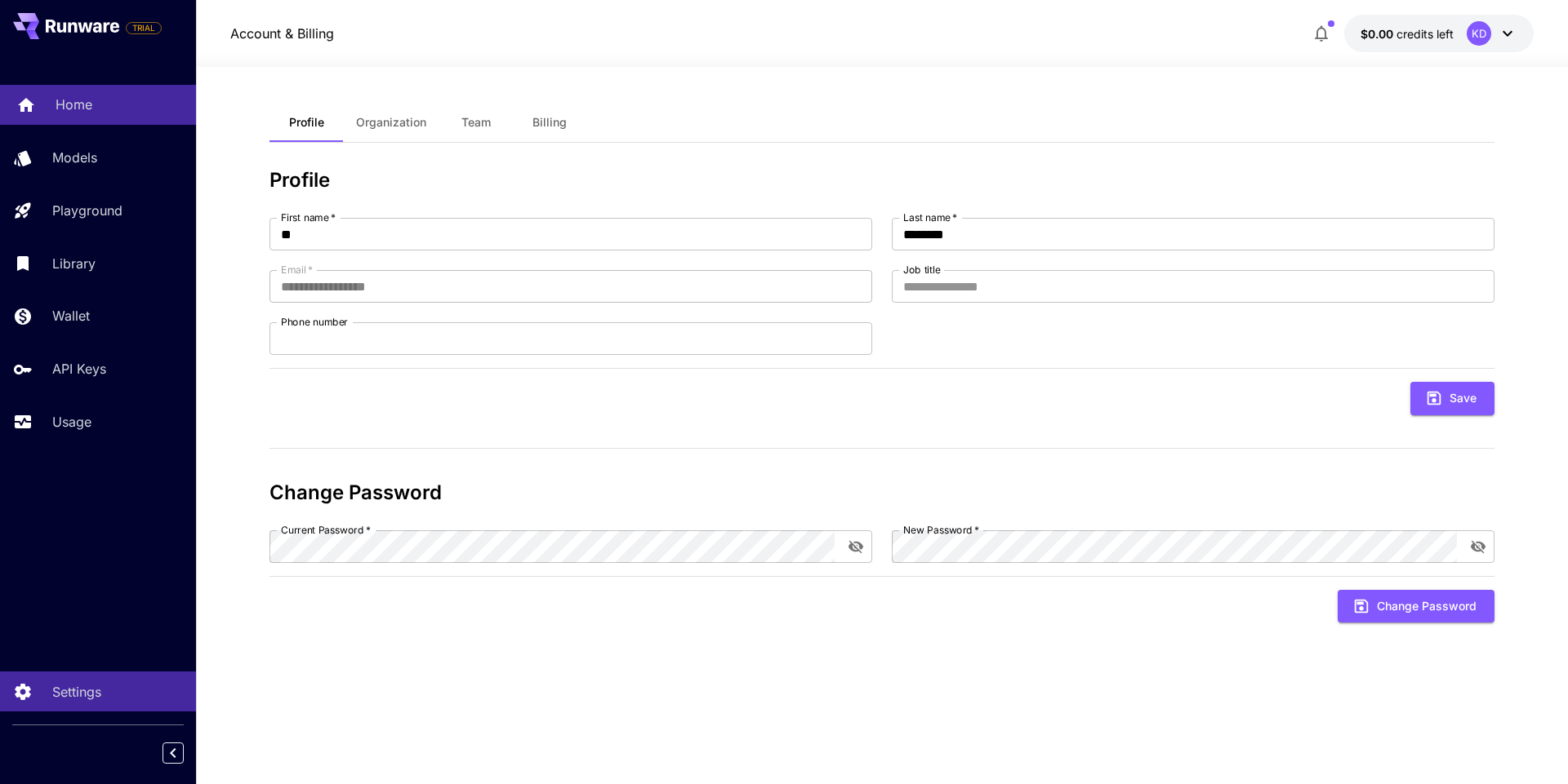
click at [97, 105] on div "Home" at bounding box center [119, 105] width 128 height 19
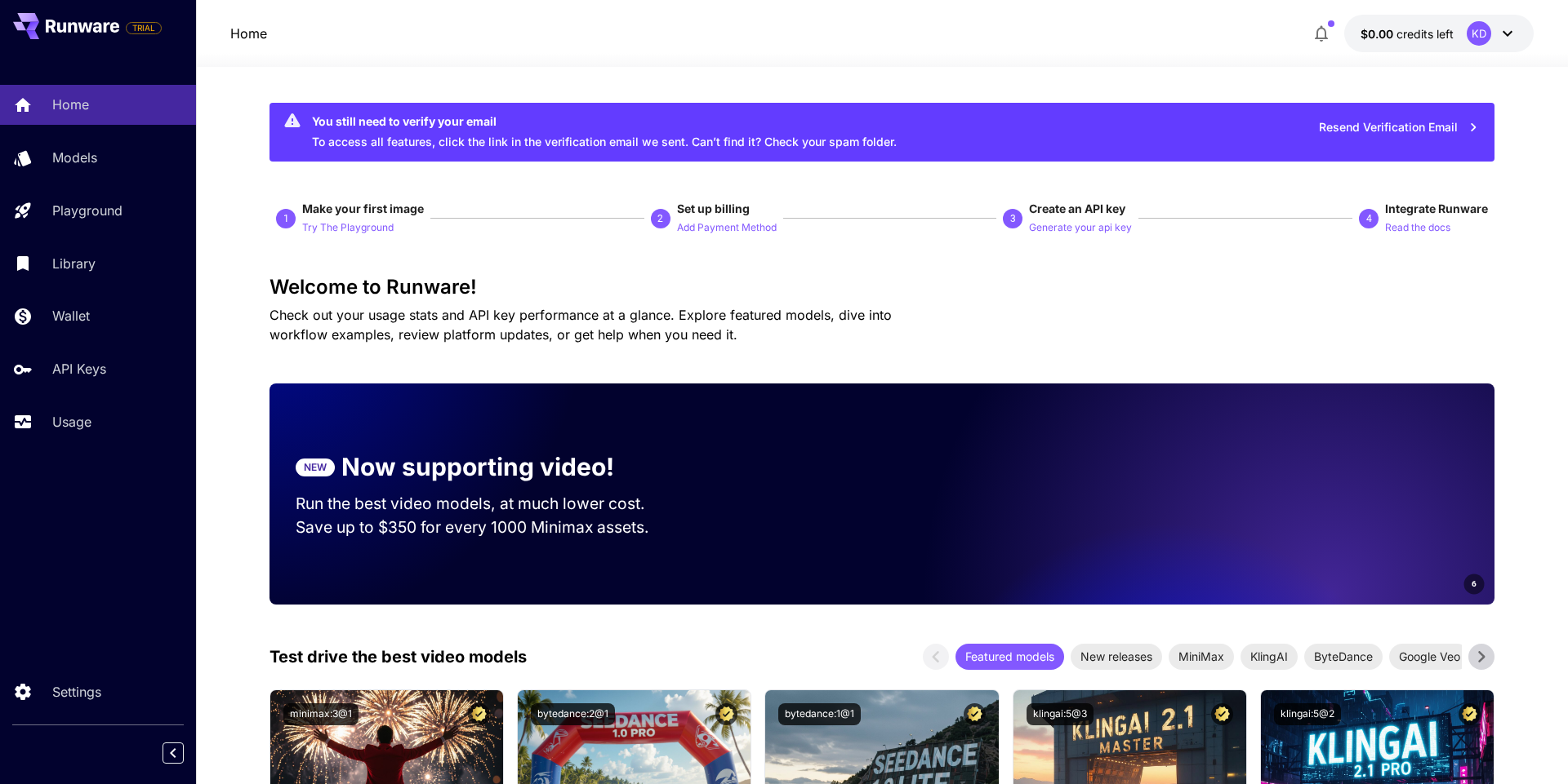
click at [1499, 33] on icon at bounding box center [1507, 33] width 19 height 19
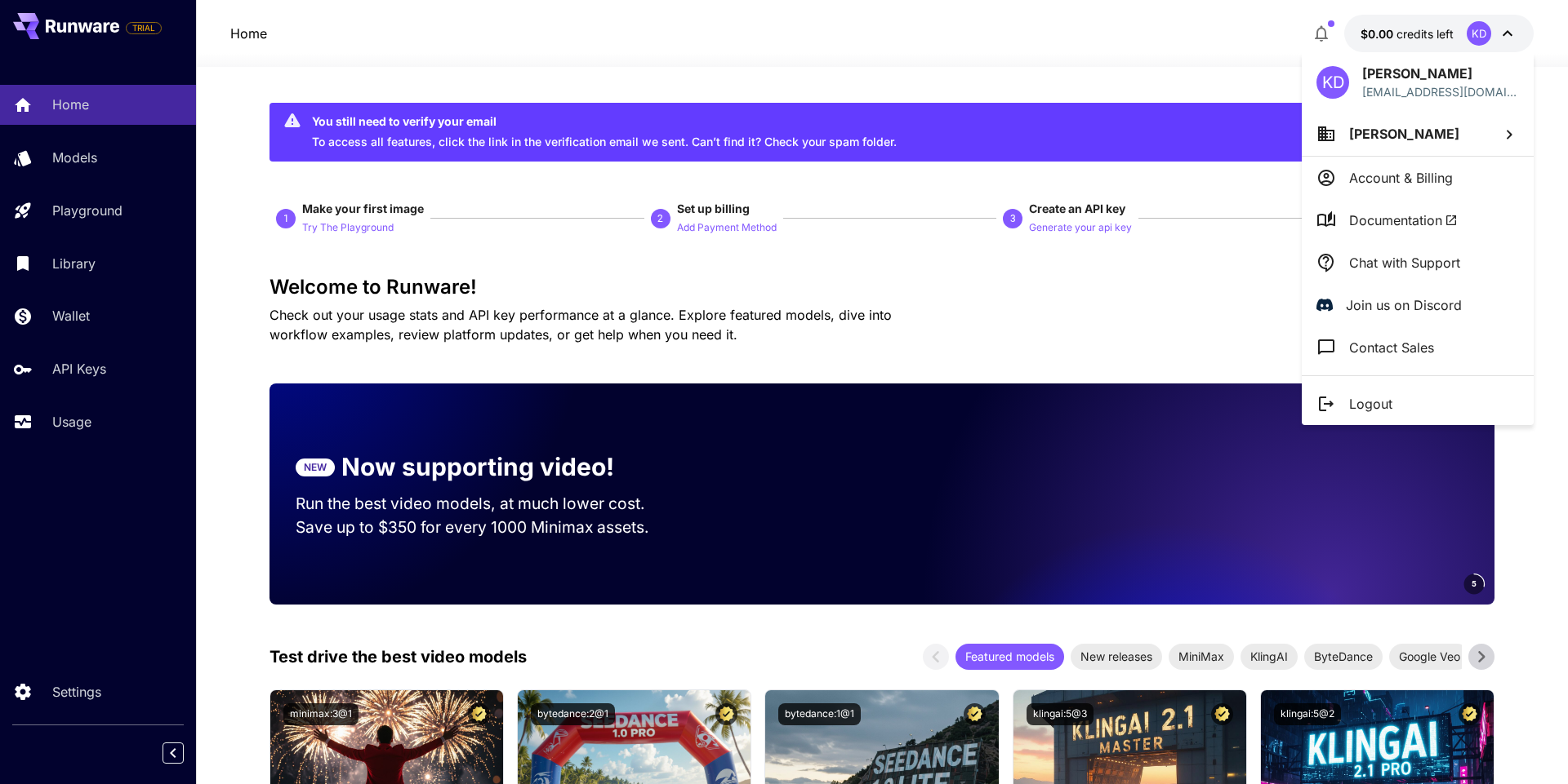
click at [1390, 224] on span "Documentation" at bounding box center [1403, 221] width 108 height 19
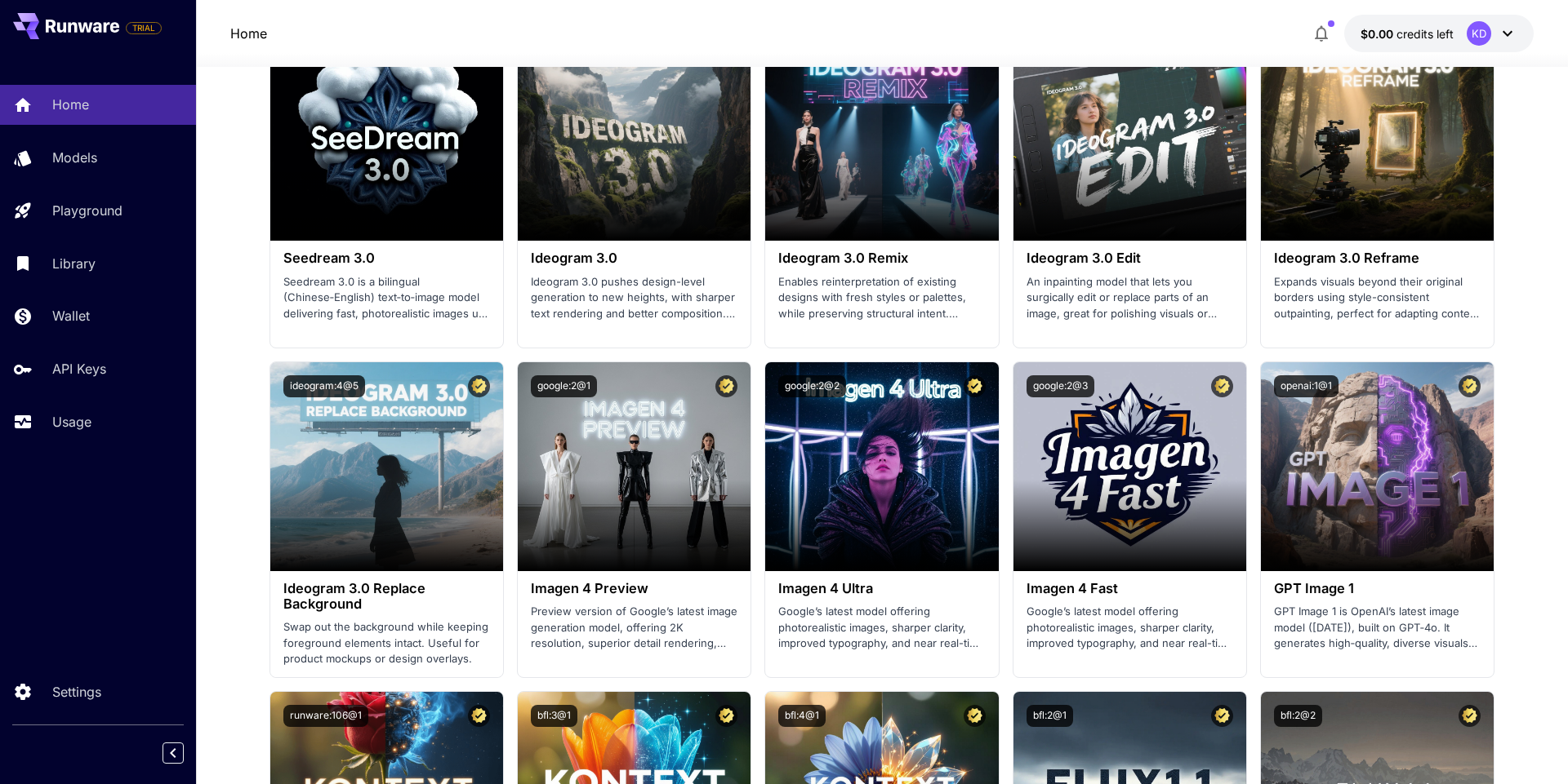
scroll to position [2471, 0]
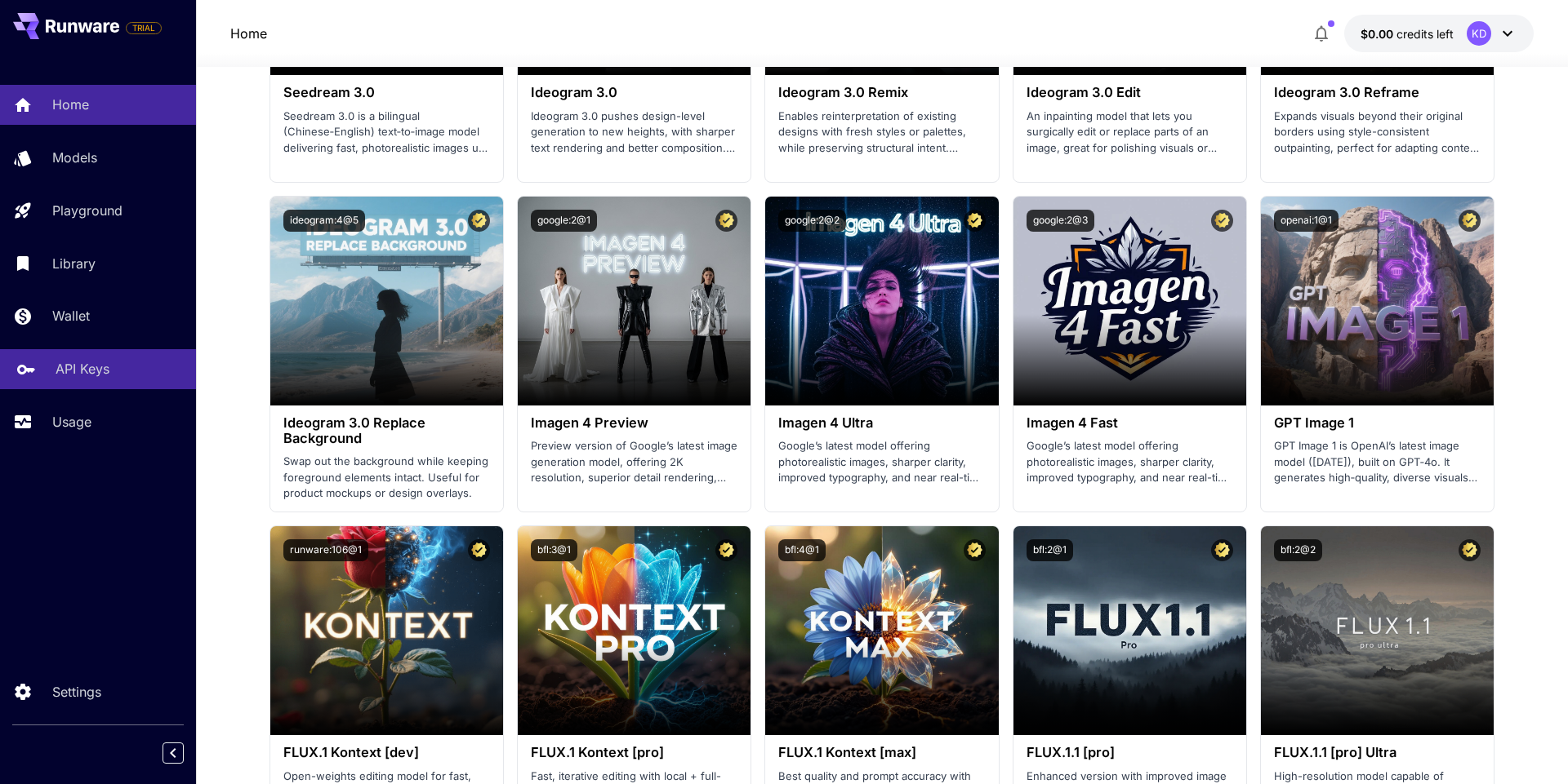
click at [102, 372] on p "API Keys" at bounding box center [82, 369] width 54 height 19
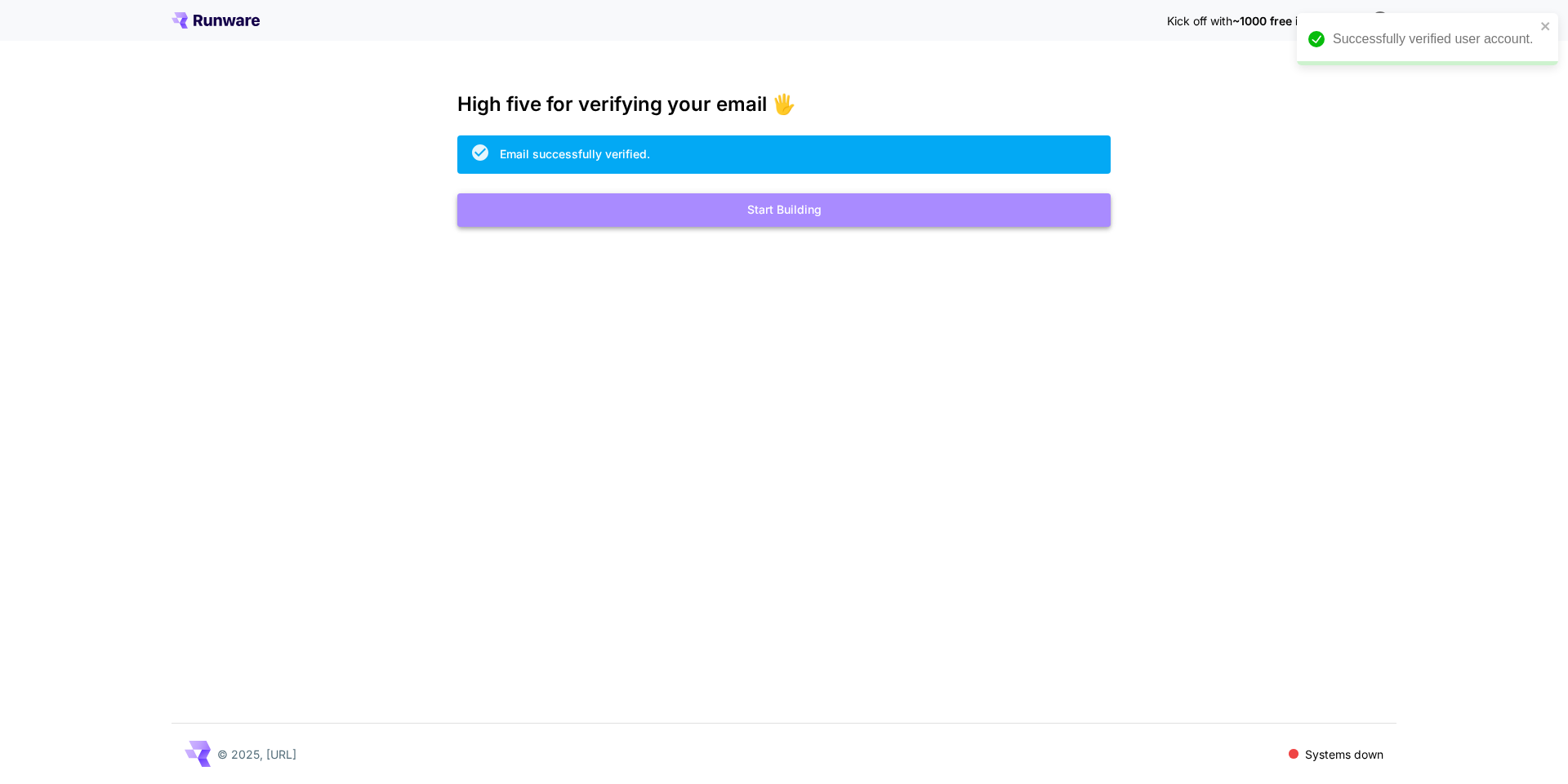
click at [719, 213] on button "Start Building" at bounding box center [784, 210] width 653 height 33
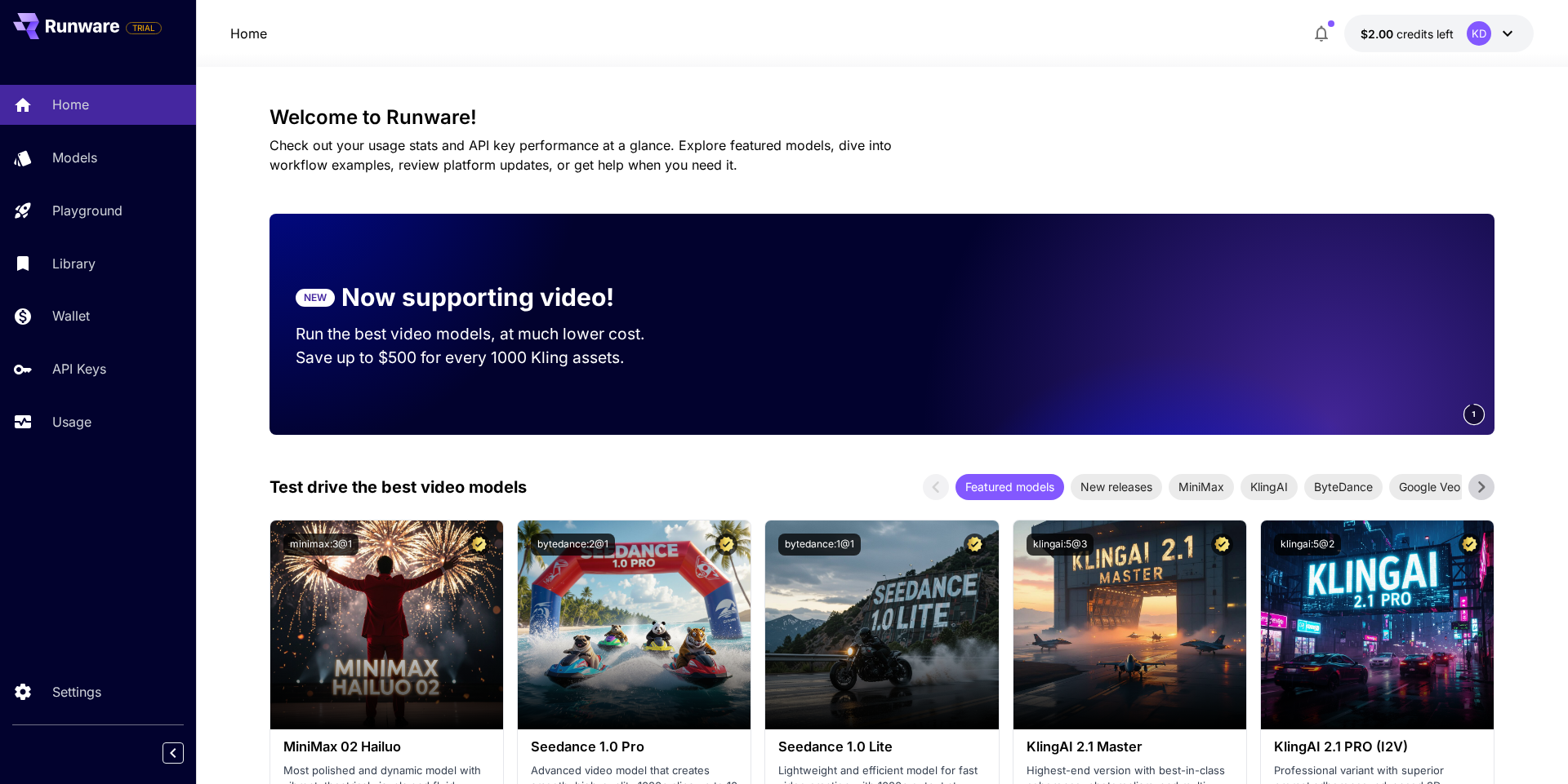
scroll to position [171, 0]
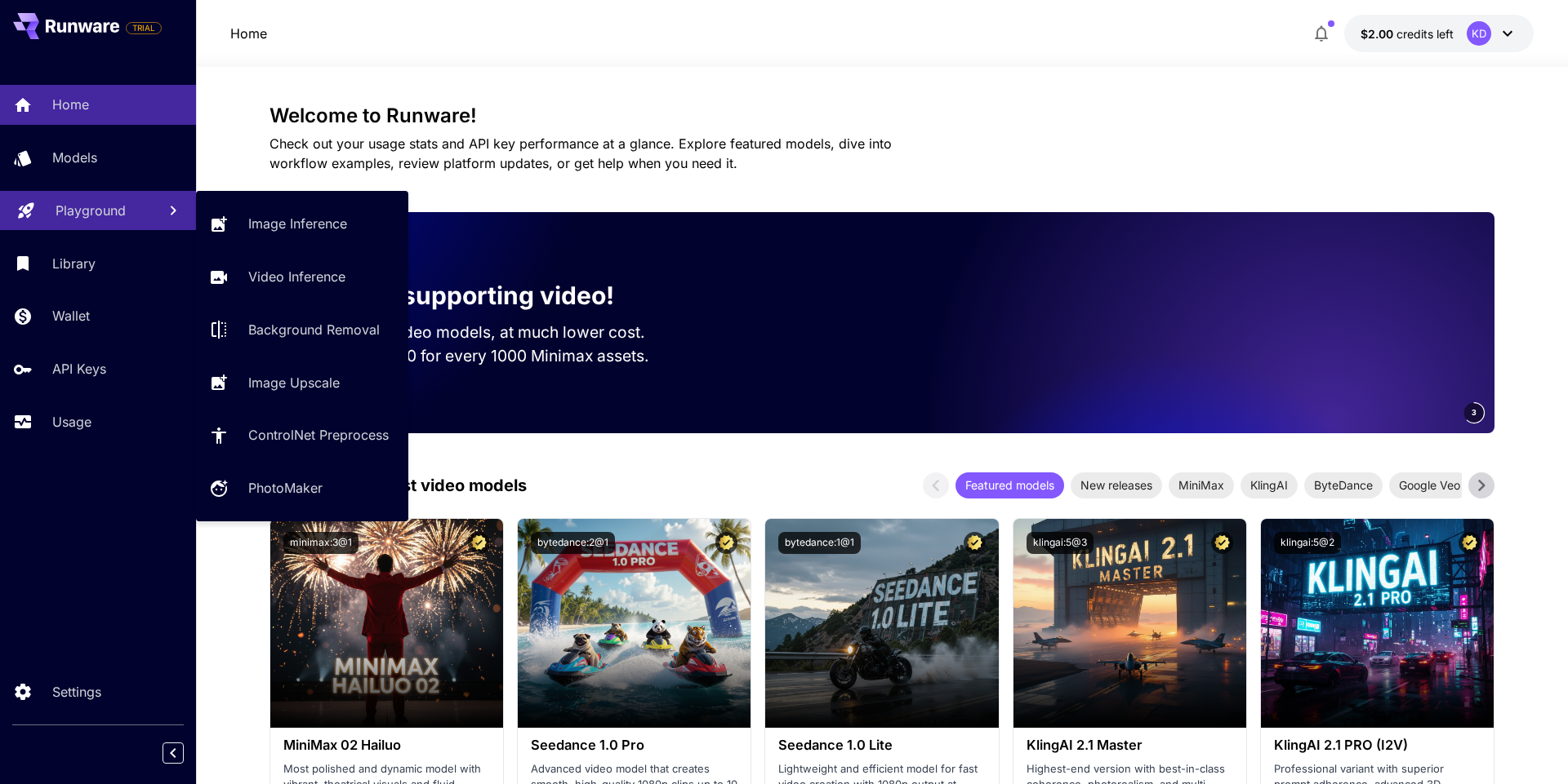
click at [71, 201] on p "Playground" at bounding box center [91, 210] width 70 height 19
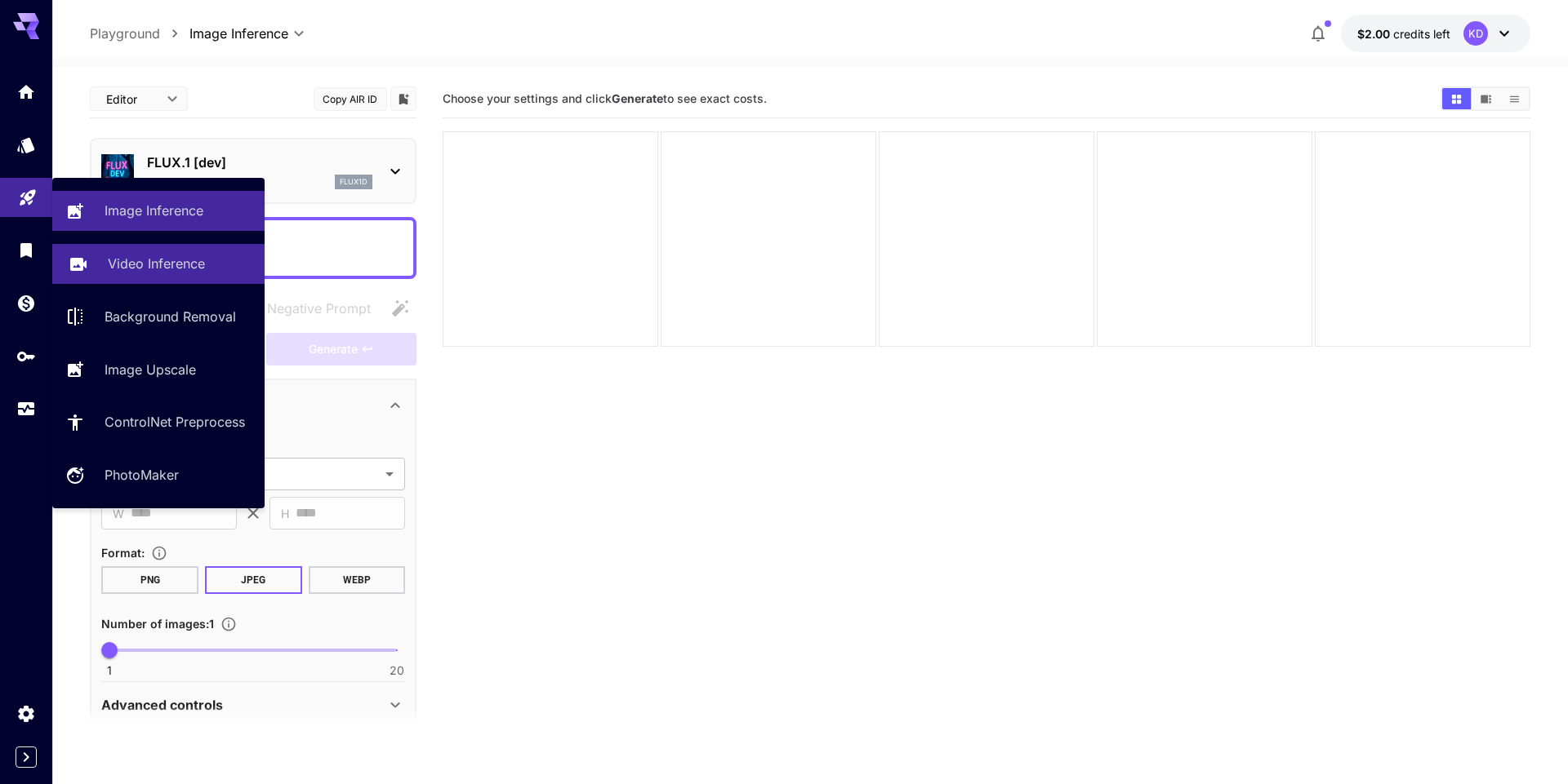
click at [133, 266] on p "Video Inference" at bounding box center [157, 264] width 97 height 19
type input "**********"
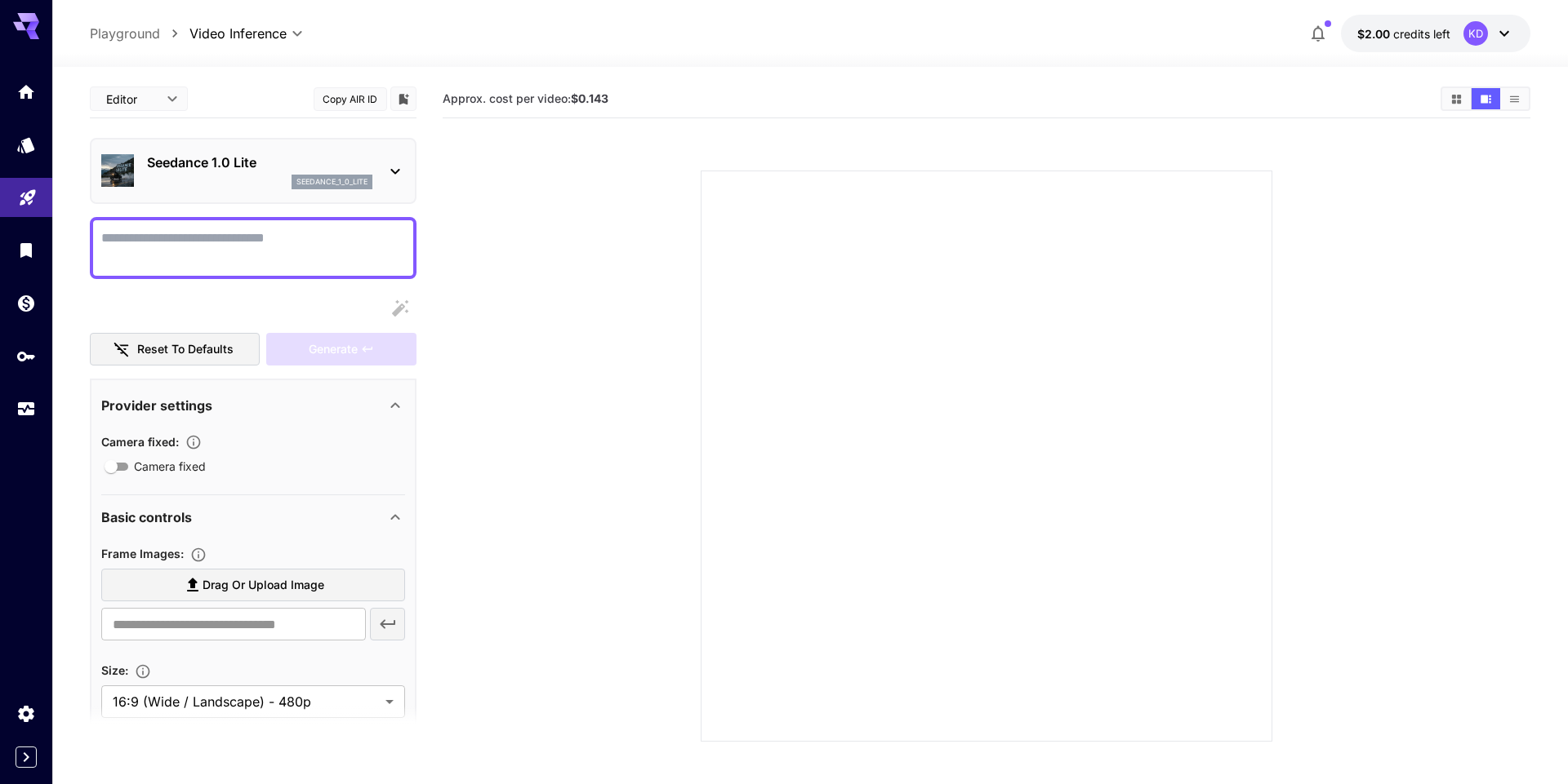
click at [254, 192] on div "Seedance 1.0 Lite seedance_1_0_lite" at bounding box center [252, 171] width 303 height 50
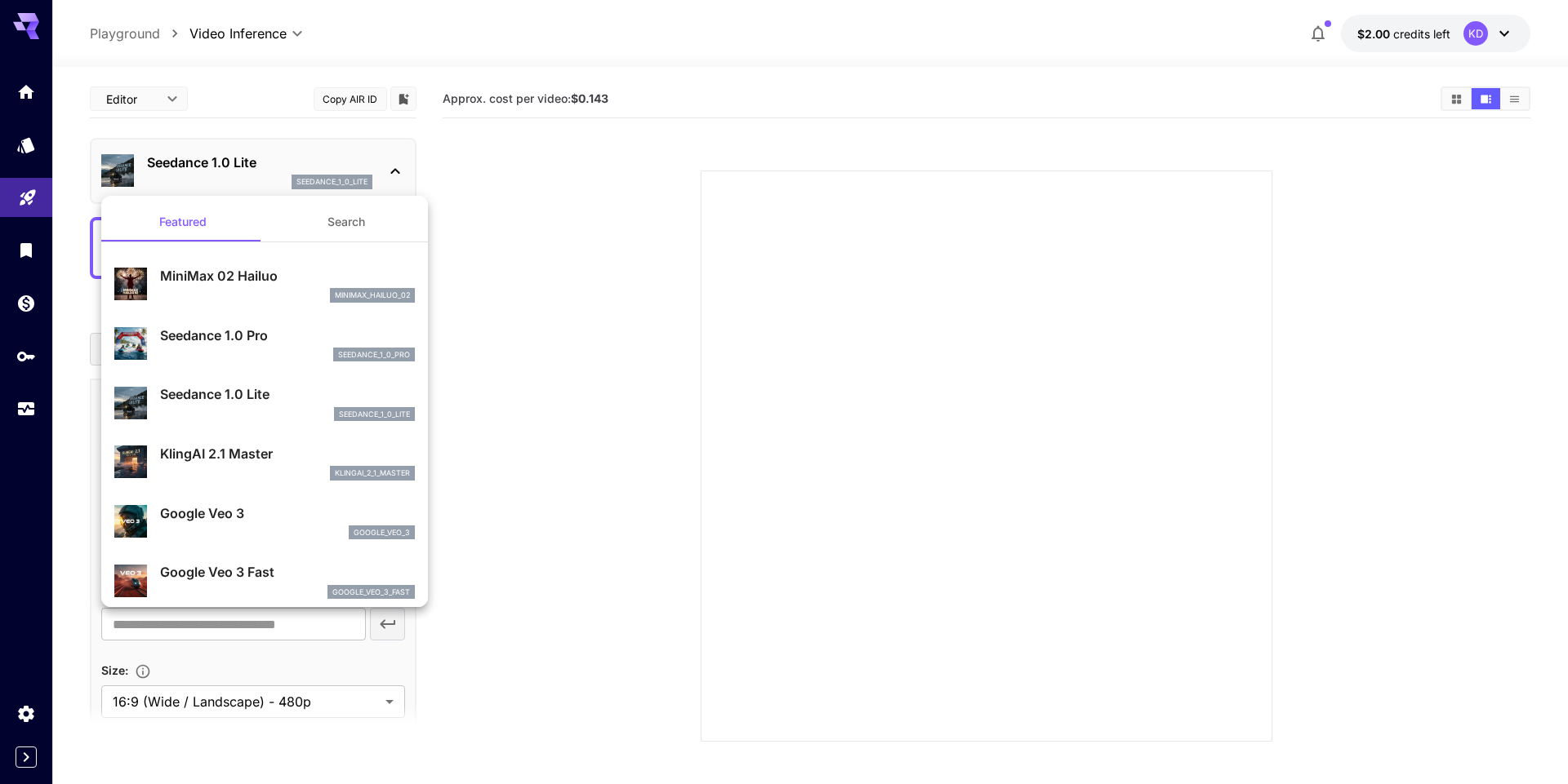
click at [461, 273] on div at bounding box center [784, 392] width 1568 height 784
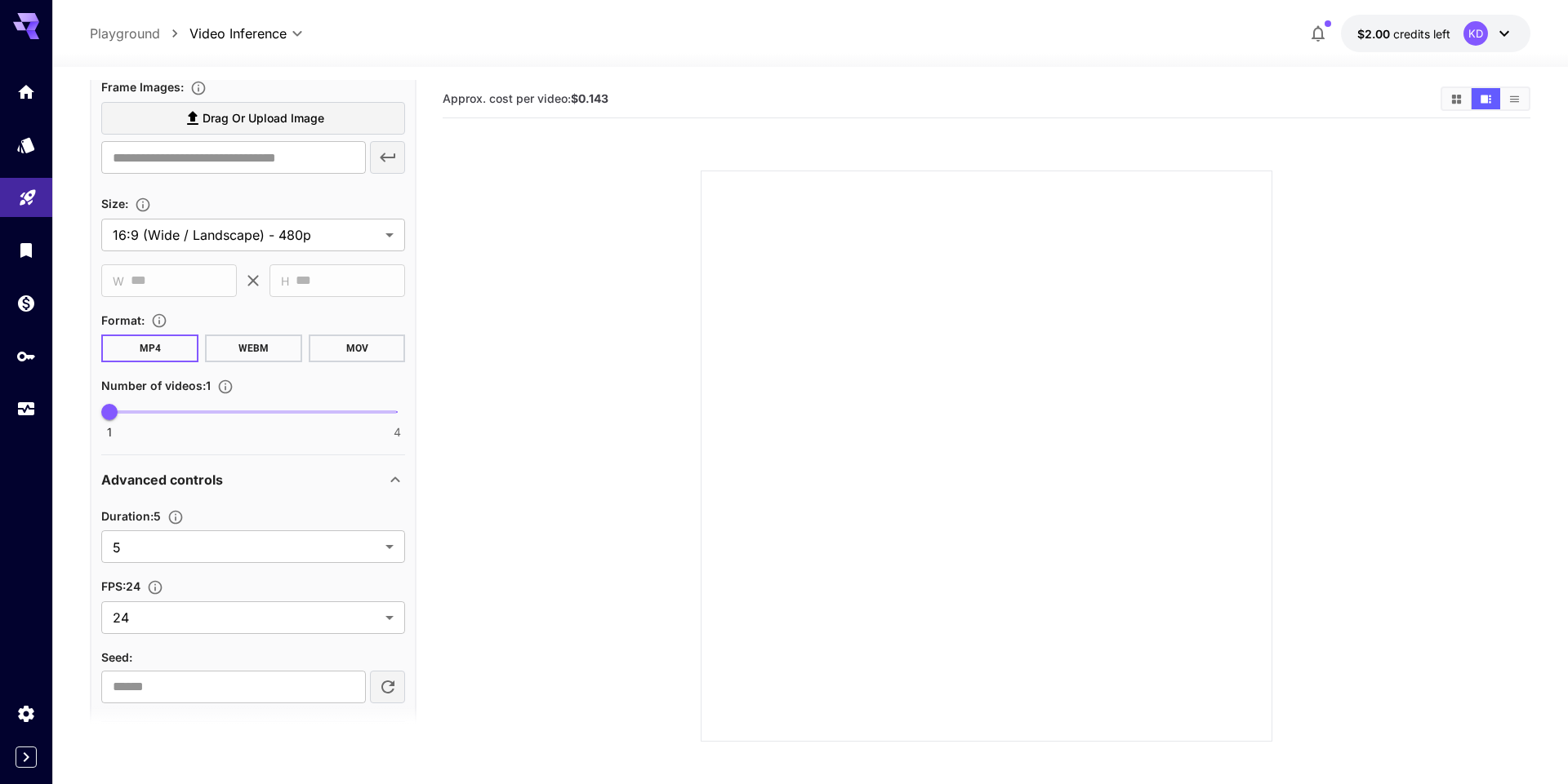
scroll to position [534, 0]
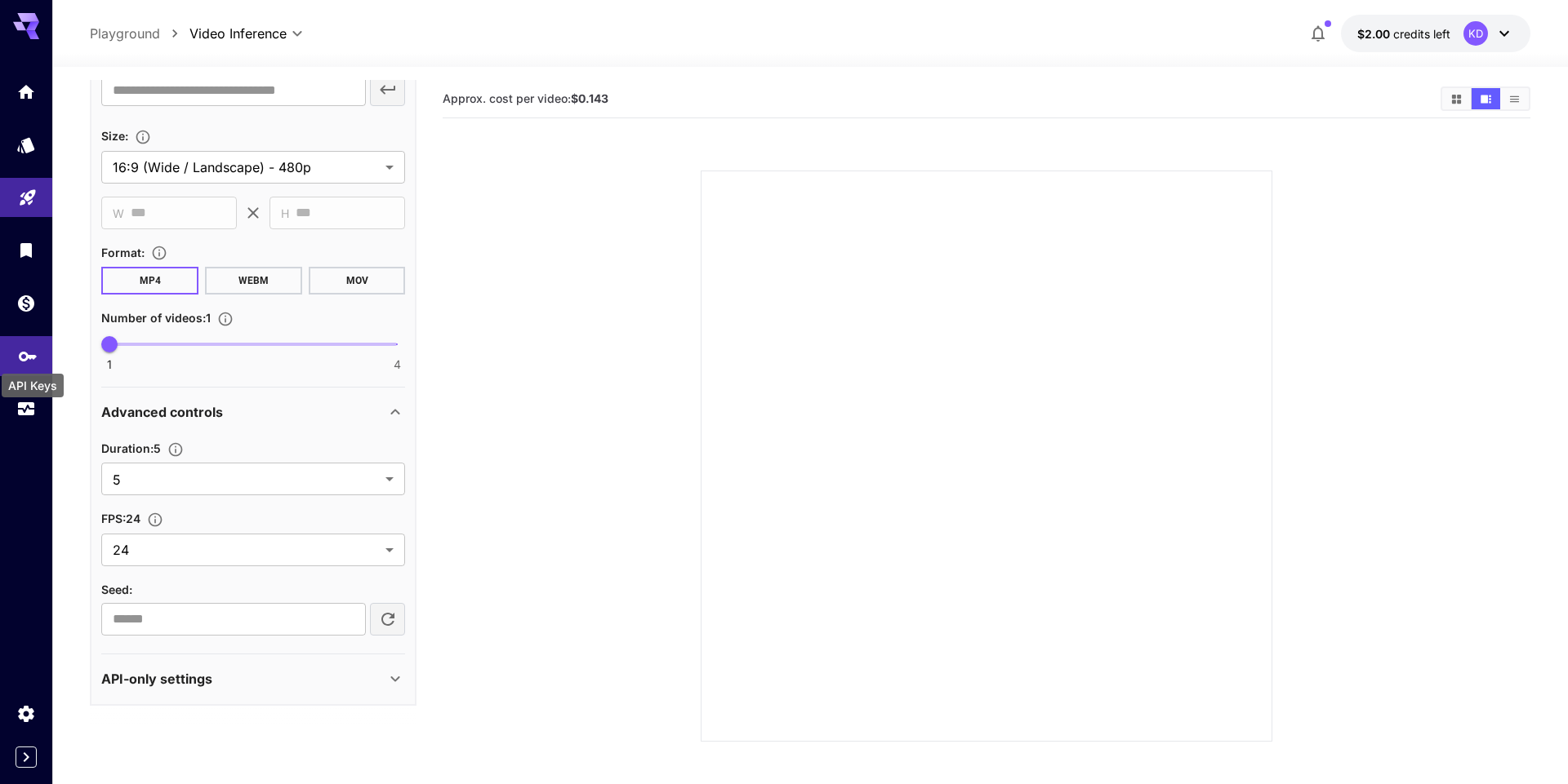
click at [21, 356] on icon "API Keys" at bounding box center [27, 351] width 18 height 10
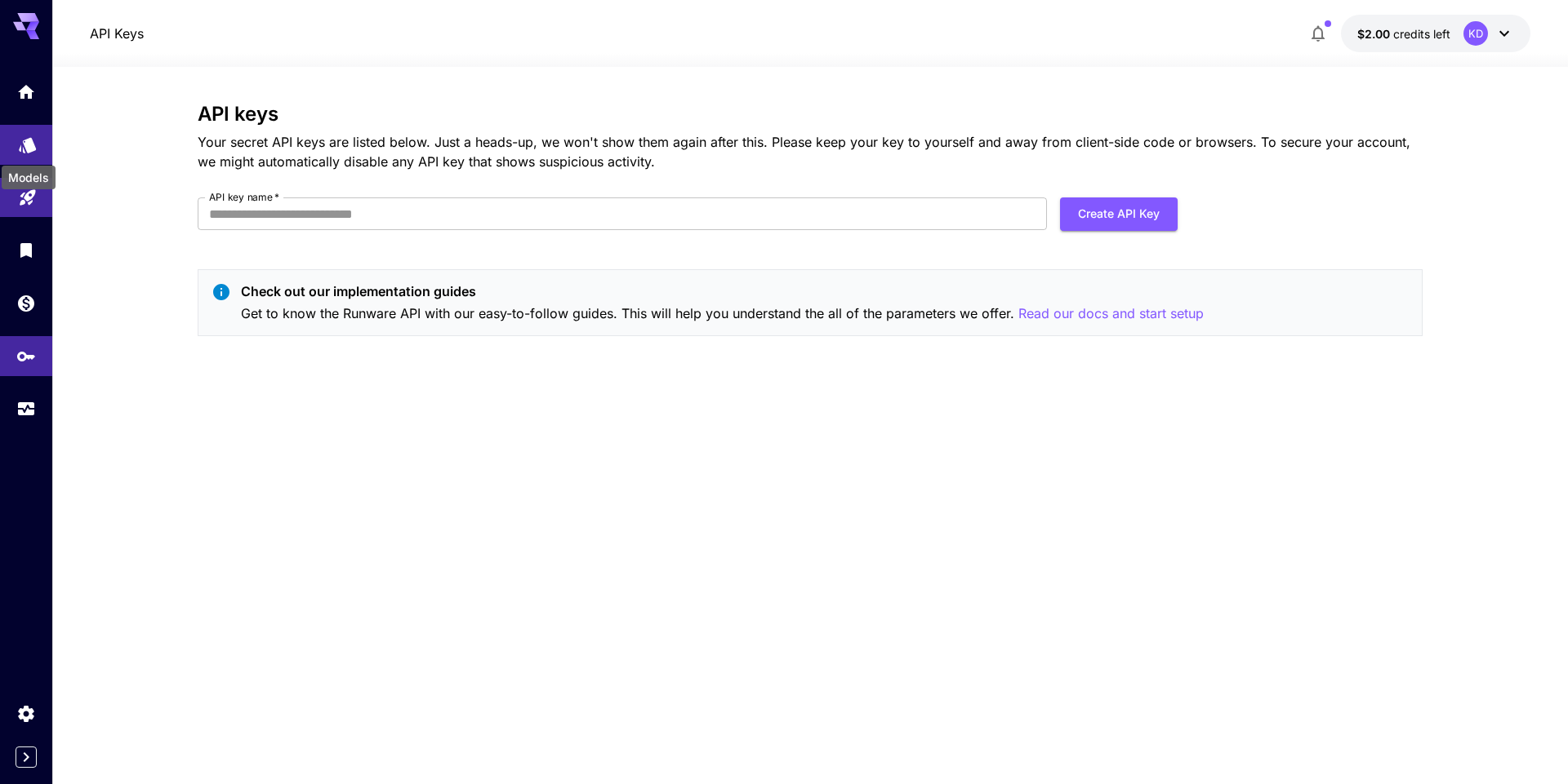
click at [25, 150] on link at bounding box center [26, 144] width 52 height 40
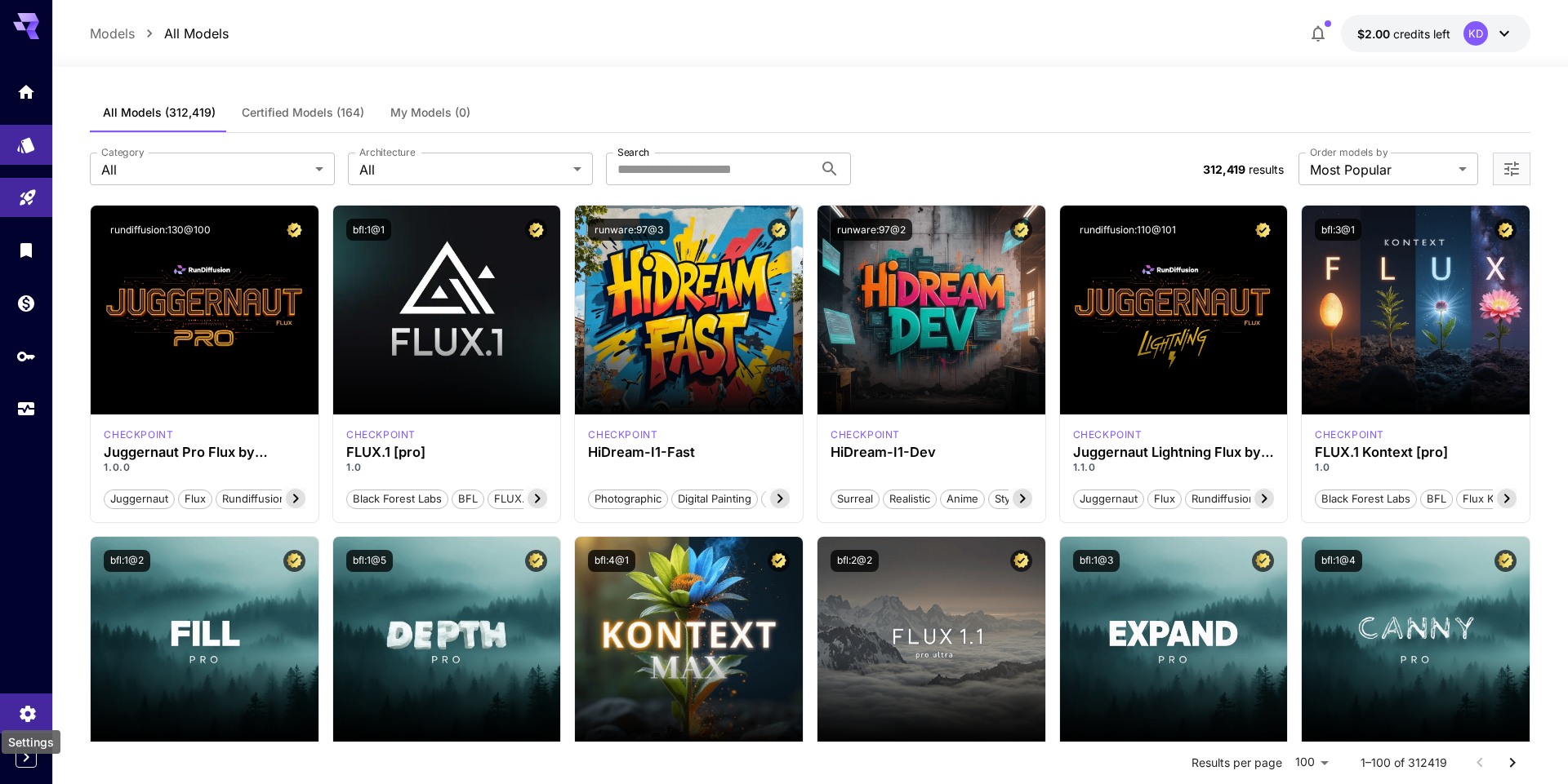
click at [25, 707] on icon "Settings" at bounding box center [27, 709] width 16 height 17
